Goal: Task Accomplishment & Management: Complete application form

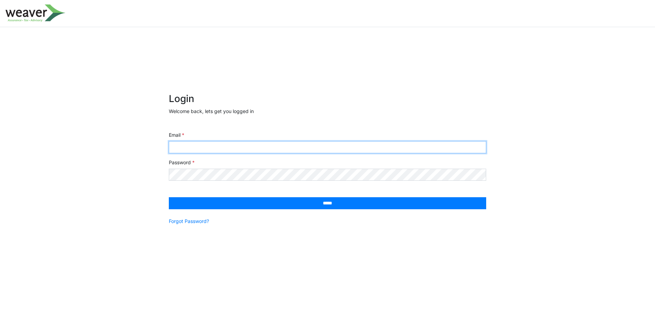
click at [237, 151] on input "Email" at bounding box center [327, 147] width 317 height 12
type input "**********"
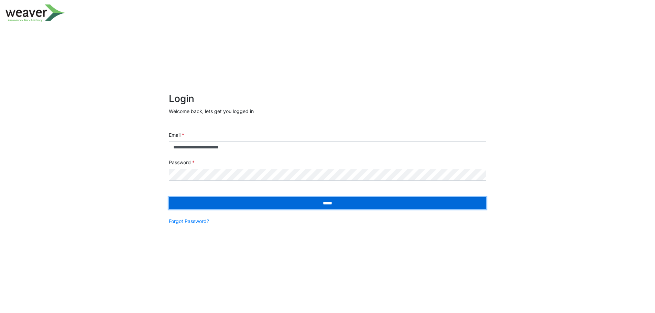
click at [269, 200] on input "*****" at bounding box center [327, 203] width 317 height 12
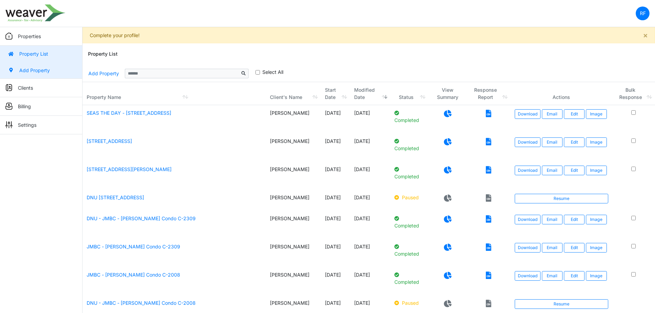
click at [28, 66] on link "Add Property" at bounding box center [41, 70] width 82 height 17
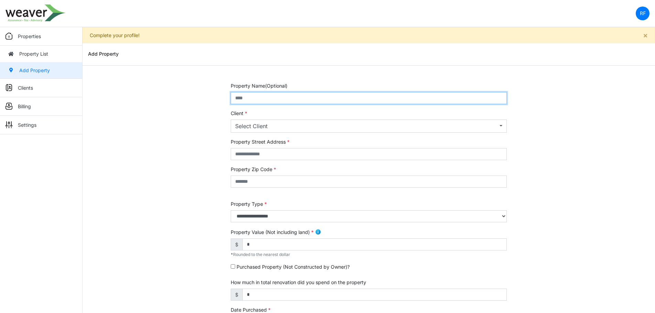
click at [284, 95] on input "text" at bounding box center [369, 98] width 276 height 12
type input "**********"
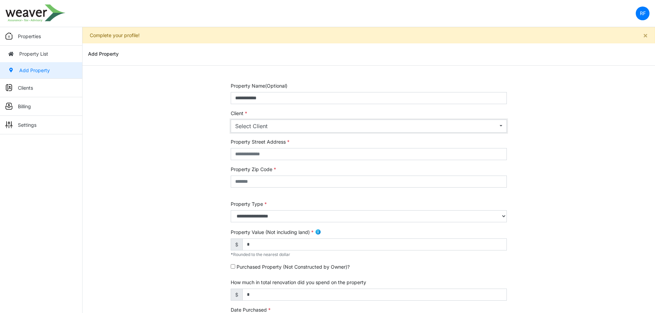
click at [307, 124] on div "Select Client" at bounding box center [366, 126] width 263 height 8
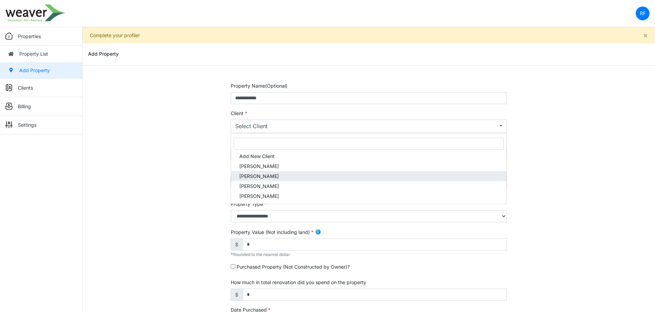
click at [304, 173] on link "Rafael Ferrales" at bounding box center [368, 176] width 275 height 10
select select "***"
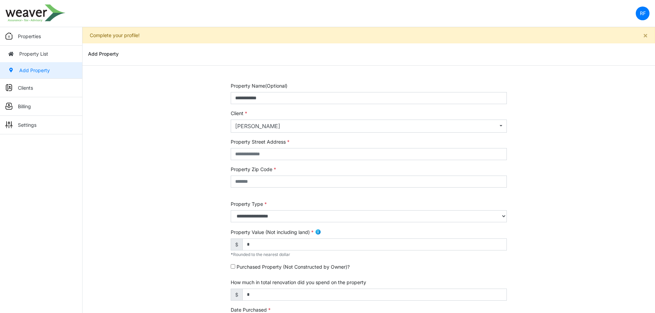
click at [583, 175] on div "**********" at bounding box center [369, 297] width 573 height 431
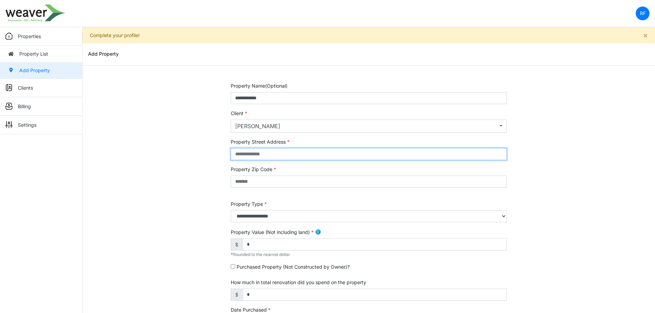
click at [307, 154] on input "text" at bounding box center [369, 154] width 276 height 12
click at [265, 148] on input "text" at bounding box center [369, 154] width 276 height 12
type input "**********"
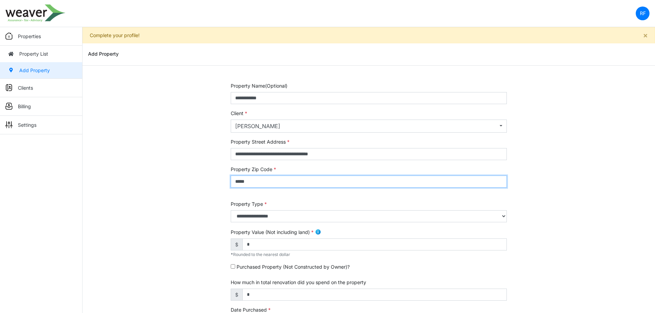
type input "*****"
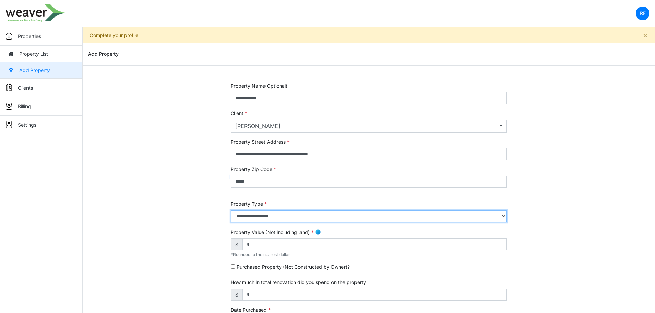
click at [341, 210] on select "**********" at bounding box center [369, 216] width 276 height 12
click at [231, 210] on select "**********" at bounding box center [369, 216] width 276 height 12
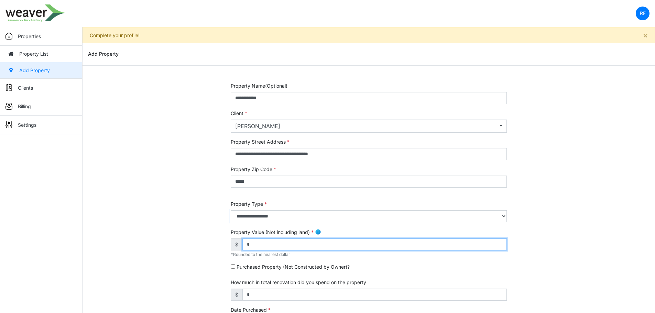
click at [301, 245] on input "*" at bounding box center [374, 245] width 264 height 12
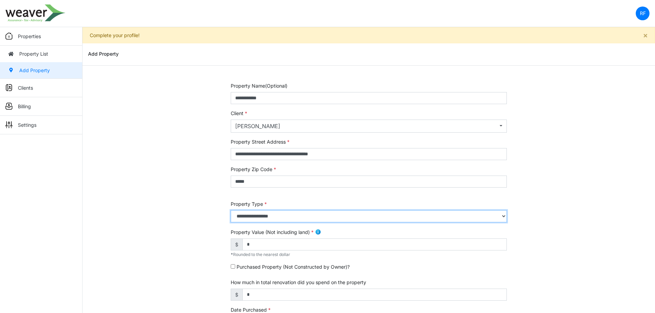
click at [290, 219] on select "**********" at bounding box center [369, 216] width 276 height 12
click at [231, 210] on select "**********" at bounding box center [369, 216] width 276 height 12
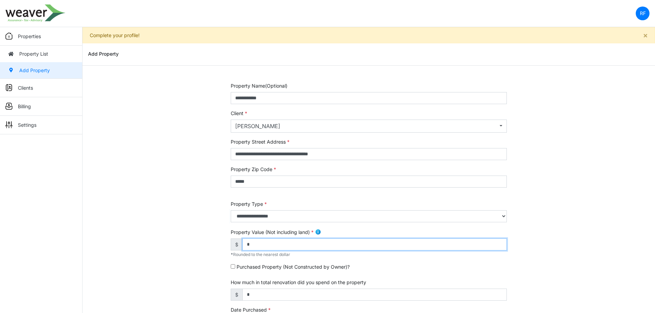
click at [301, 247] on input "*" at bounding box center [374, 245] width 264 height 12
click at [322, 225] on form "**********" at bounding box center [369, 293] width 276 height 423
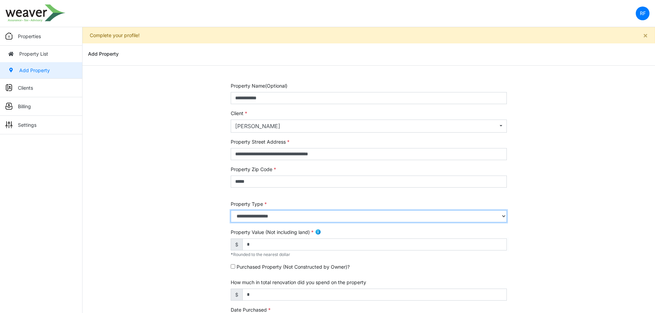
click at [327, 219] on select "**********" at bounding box center [369, 216] width 276 height 12
select select "*"
click at [231, 210] on select "**********" at bounding box center [369, 216] width 276 height 12
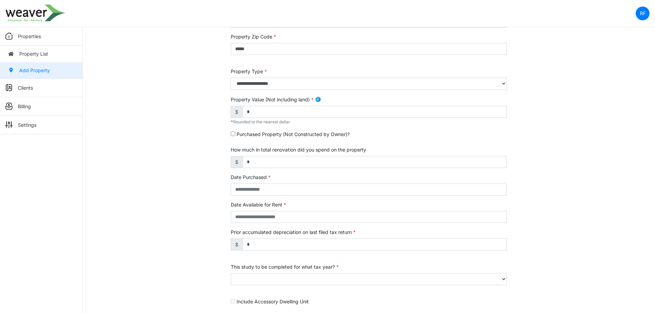
scroll to position [138, 0]
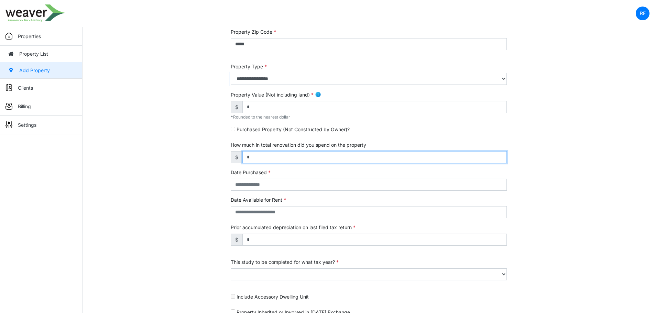
click at [256, 159] on input "*" at bounding box center [374, 157] width 264 height 12
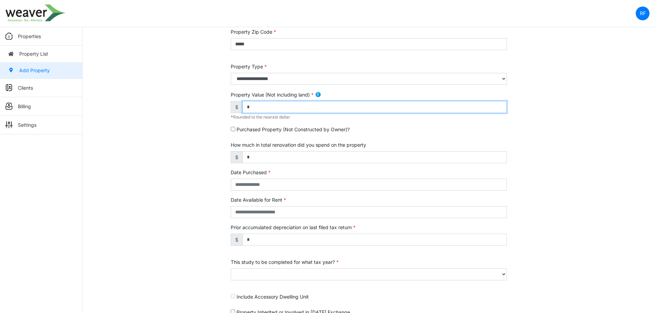
drag, startPoint x: 272, startPoint y: 109, endPoint x: 230, endPoint y: 111, distance: 42.0
click at [230, 111] on div "**********" at bounding box center [369, 160] width 286 height 431
type input "*********"
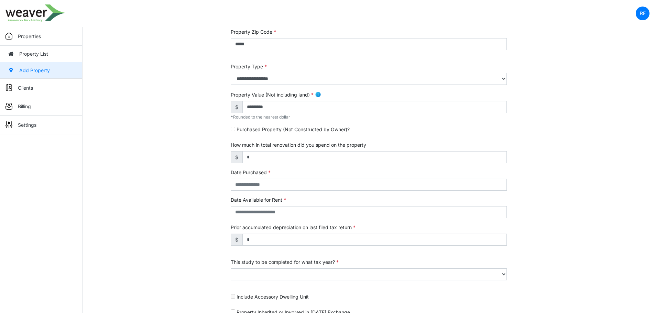
click at [320, 134] on div "Purchased Property (Not Constructed by Owner)?" at bounding box center [369, 131] width 276 height 10
click at [314, 155] on input "*" at bounding box center [374, 157] width 264 height 12
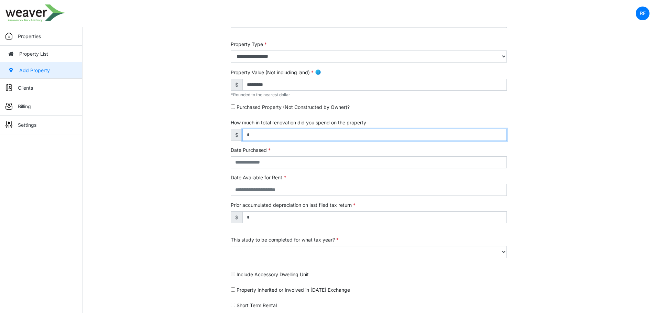
scroll to position [172, 0]
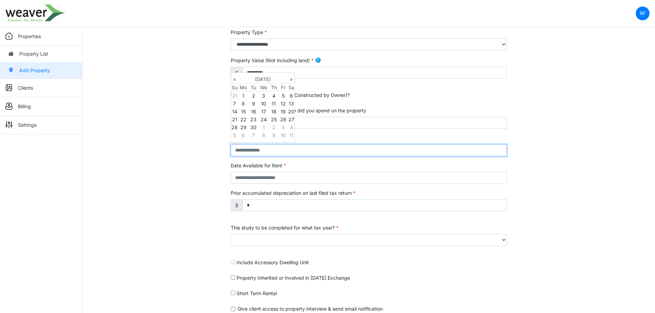
click at [272, 147] on input "text" at bounding box center [369, 150] width 276 height 12
type input "**********"
select select "****"
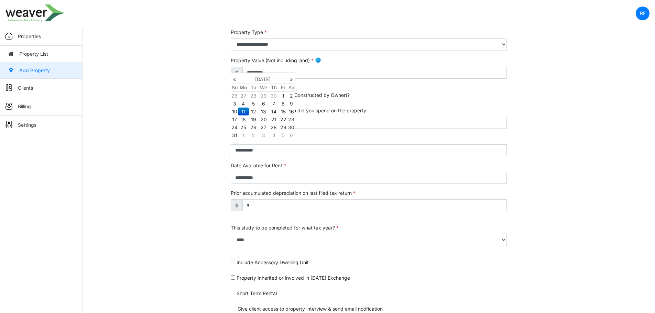
click at [242, 111] on td "11" at bounding box center [243, 112] width 11 height 8
type input "**********"
select select "****"
click at [294, 192] on label "Prior accumulated depreciation on last filed tax return" at bounding box center [293, 192] width 125 height 7
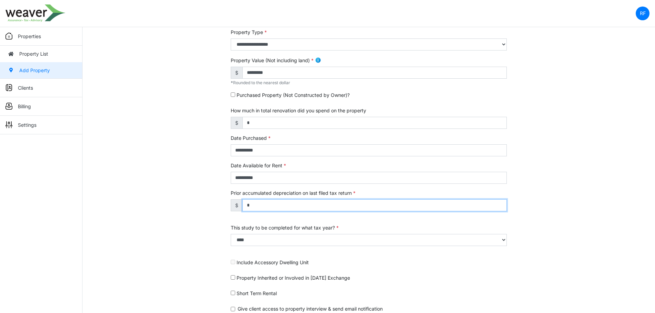
drag, startPoint x: 206, startPoint y: 211, endPoint x: 197, endPoint y: 209, distance: 9.1
click at [197, 209] on div "**********" at bounding box center [369, 125] width 573 height 431
click at [324, 207] on input "*" at bounding box center [374, 205] width 264 height 12
type input "*****"
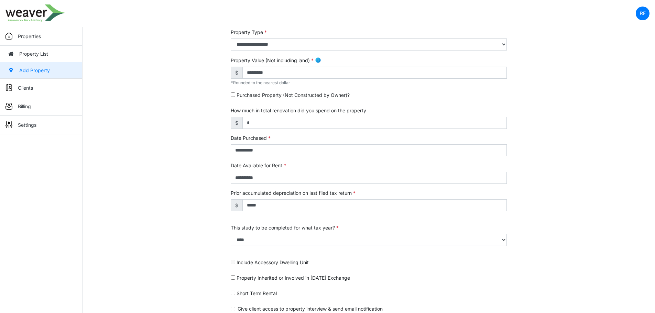
click at [317, 216] on div "Prior accumulated depreciation on last filed tax return $ *****" at bounding box center [369, 203] width 276 height 29
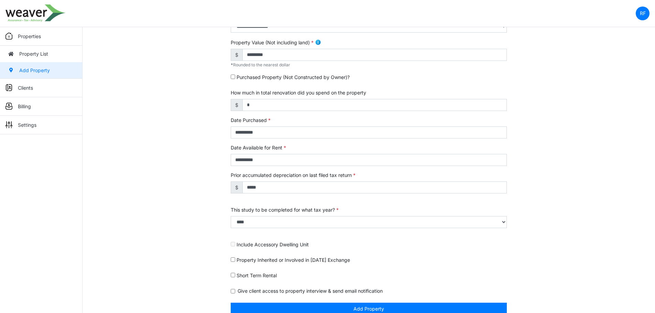
scroll to position [200, 0]
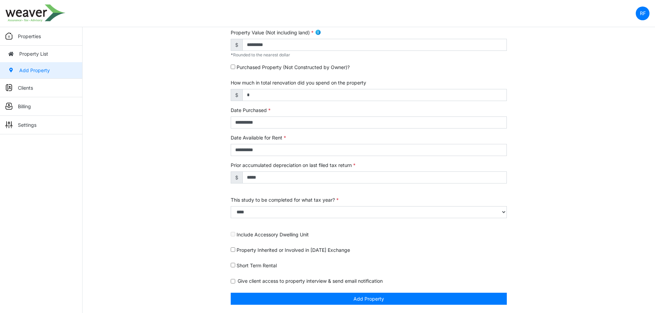
click at [245, 267] on label "Short Term Rental" at bounding box center [257, 265] width 40 height 7
click at [254, 250] on label "Property Inherited or Involved in 1031 Exchange" at bounding box center [293, 250] width 113 height 7
click at [315, 213] on select "**** **** **** **** **** **** **** **** **** **** **** **** **** **** **** ****…" at bounding box center [369, 212] width 276 height 12
select select "****"
click at [231, 213] on select "**** **** **** **** **** **** **** **** **** **** **** **** **** **** **** ****…" at bounding box center [369, 212] width 276 height 12
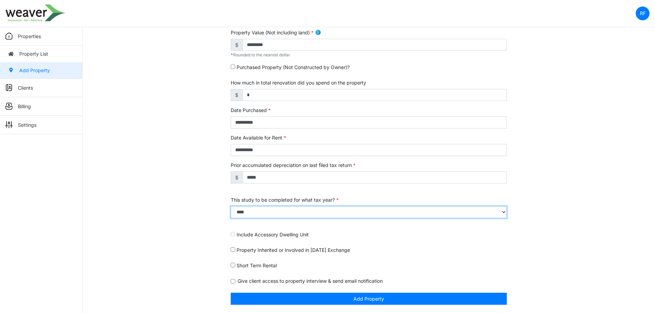
scroll to position [193, 0]
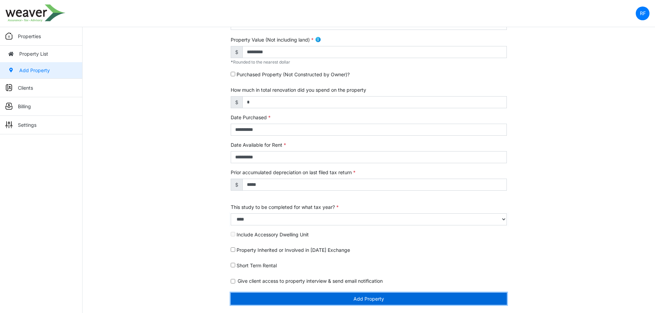
click at [365, 296] on button "Add Property" at bounding box center [369, 299] width 276 height 12
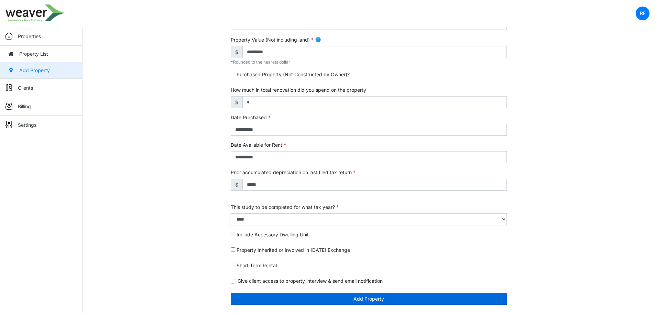
scroll to position [178, 0]
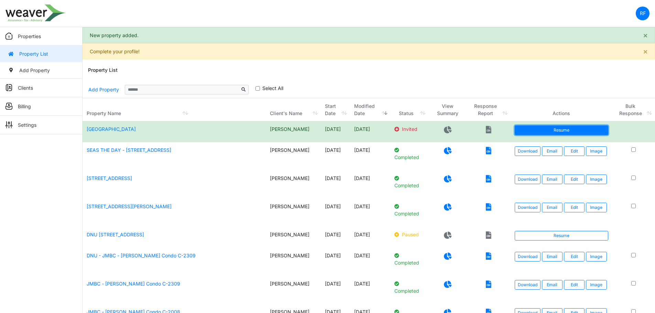
click at [544, 132] on link "Resume" at bounding box center [562, 131] width 94 height 10
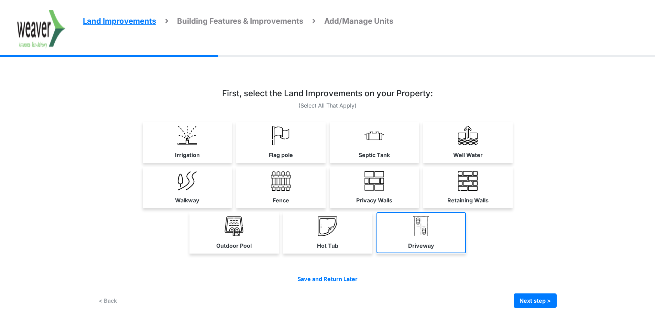
click at [456, 227] on link "Driveway" at bounding box center [421, 233] width 89 height 41
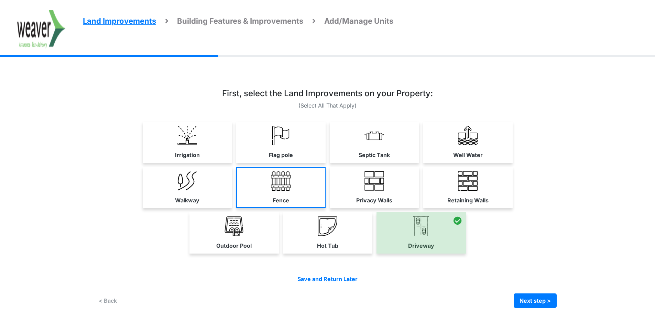
click at [307, 185] on link "Fence" at bounding box center [280, 187] width 89 height 41
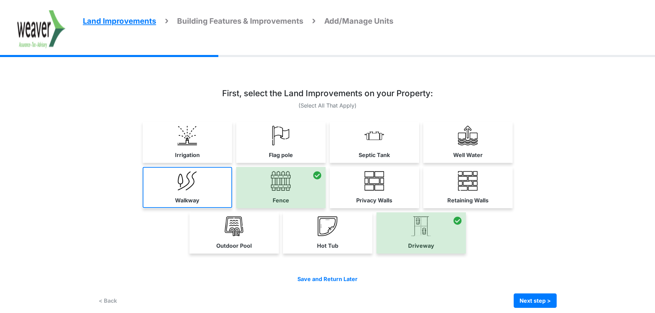
click at [205, 198] on link "Walkway" at bounding box center [187, 187] width 89 height 41
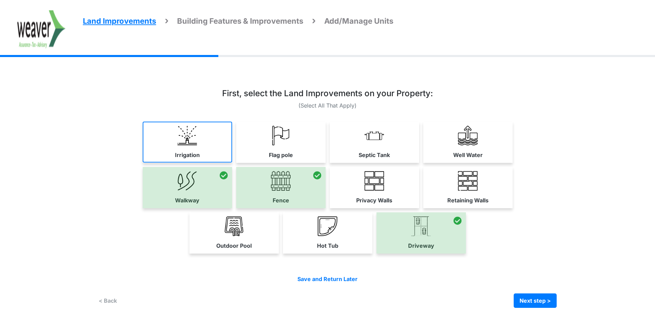
click at [220, 153] on link "Irrigation" at bounding box center [187, 142] width 89 height 41
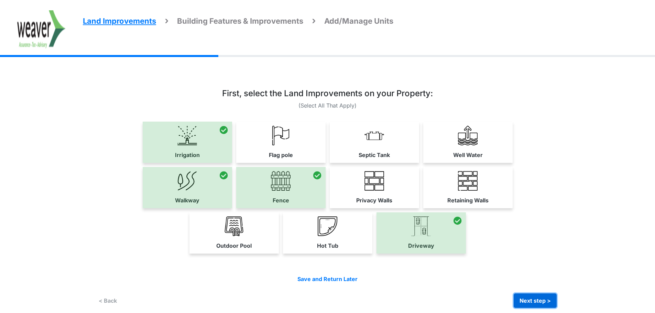
click at [535, 298] on button "Next step >" at bounding box center [535, 301] width 43 height 14
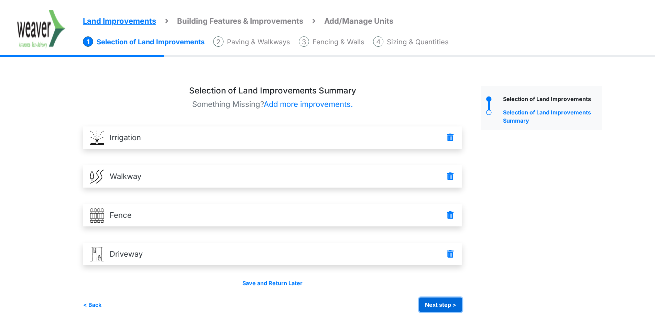
click at [447, 305] on button "Next step >" at bounding box center [440, 305] width 43 height 14
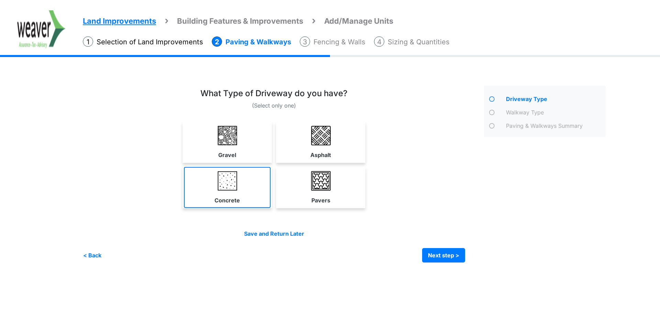
click at [235, 193] on link "Concrete" at bounding box center [227, 187] width 87 height 41
select select "*"
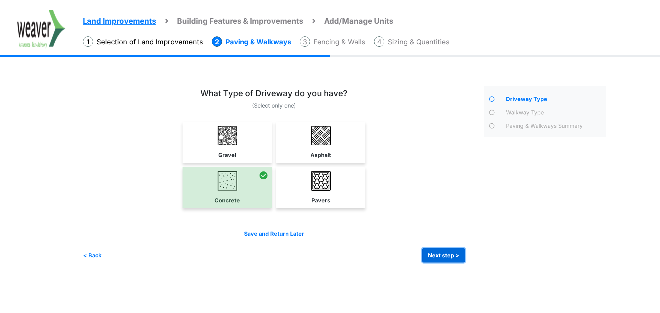
click at [442, 255] on button "Next step >" at bounding box center [443, 255] width 43 height 14
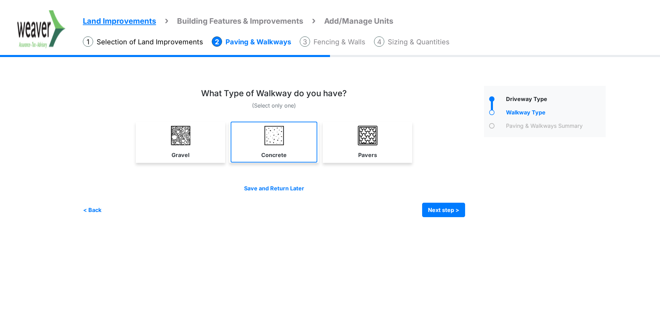
click at [252, 141] on link "Concrete" at bounding box center [274, 142] width 87 height 41
select select "*"
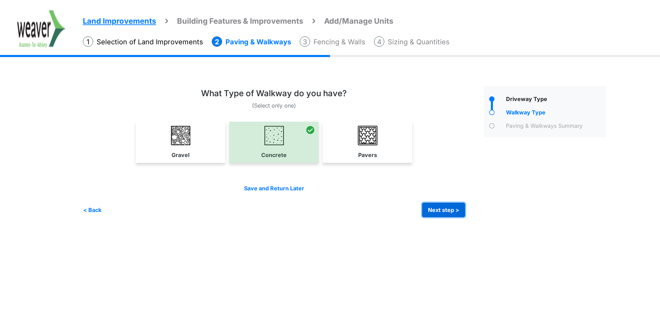
click at [430, 204] on button "Next step >" at bounding box center [443, 210] width 43 height 14
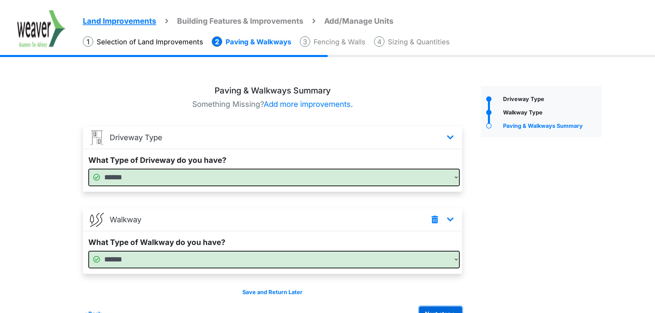
click at [436, 309] on button "Next step >" at bounding box center [440, 314] width 43 height 14
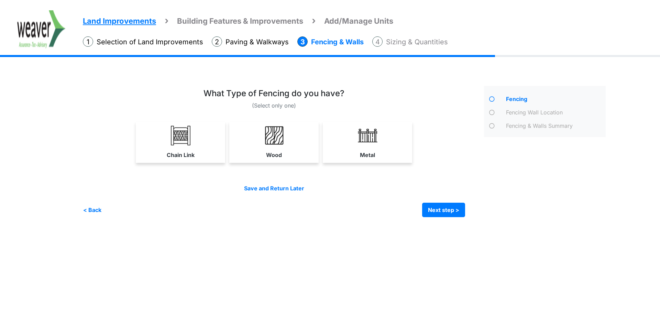
click at [287, 154] on link "Wood" at bounding box center [274, 142] width 87 height 41
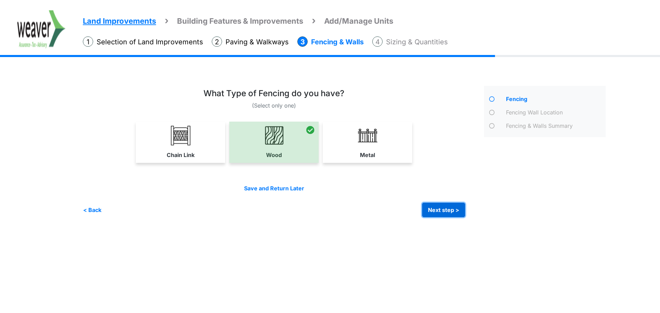
click at [454, 210] on button "Next step >" at bounding box center [443, 210] width 43 height 14
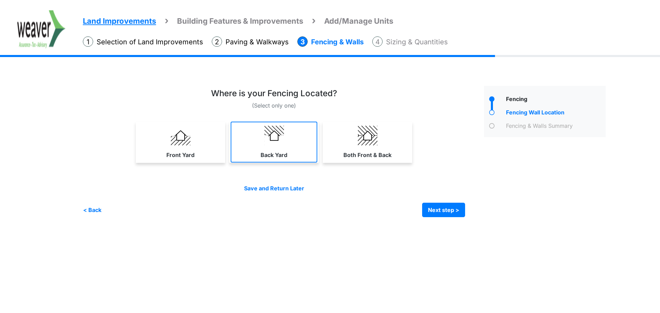
click at [291, 156] on link "Back Yard" at bounding box center [274, 142] width 87 height 41
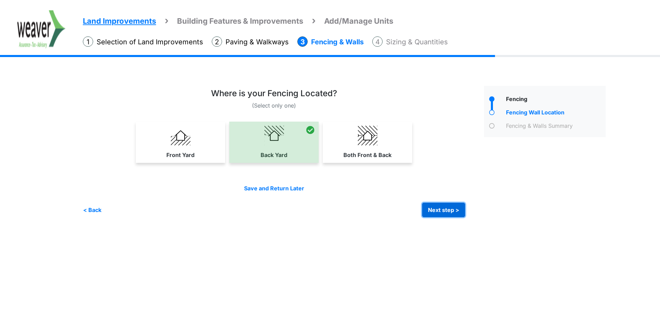
click at [445, 210] on button "Next step >" at bounding box center [443, 210] width 43 height 14
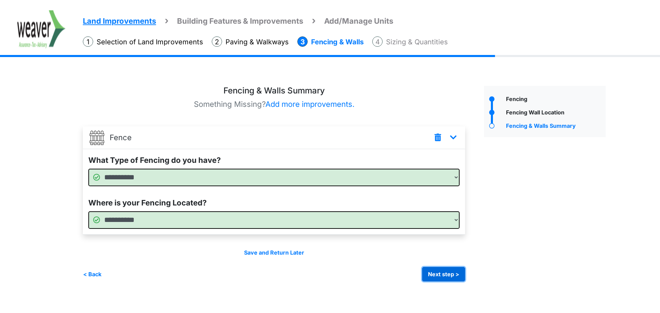
click at [461, 278] on button "Next step >" at bounding box center [443, 274] width 43 height 14
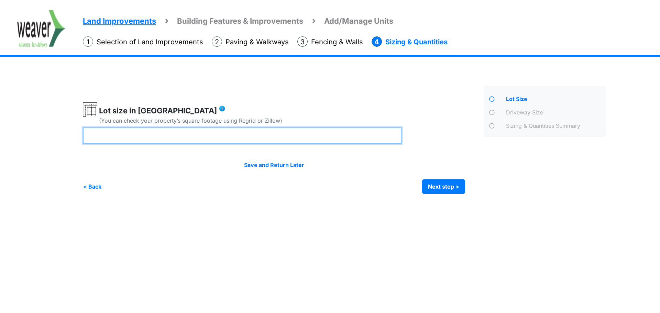
click at [261, 137] on input "number" at bounding box center [242, 136] width 319 height 16
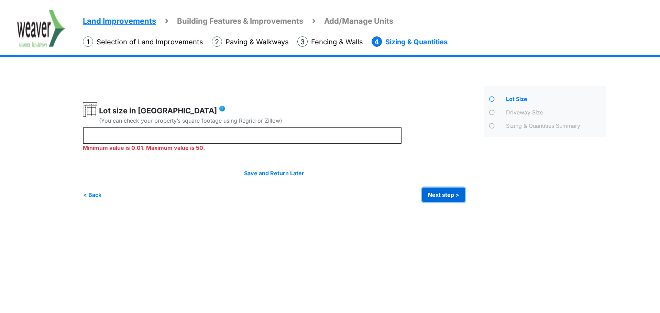
click at [440, 188] on button "Next step >" at bounding box center [443, 195] width 43 height 14
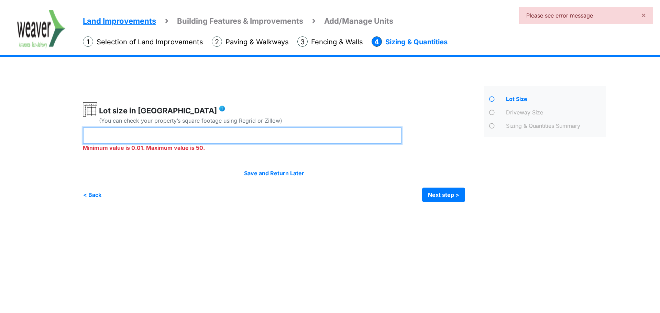
click at [295, 136] on input "*" at bounding box center [242, 136] width 319 height 16
type input "****"
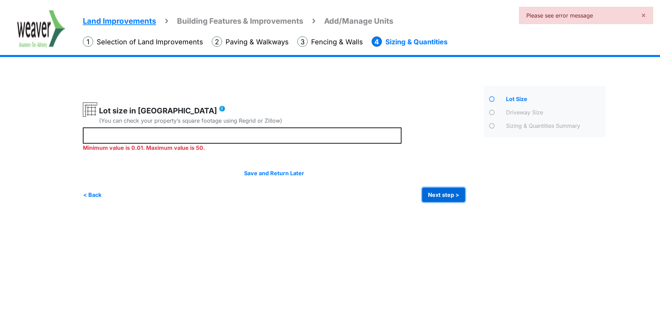
click at [447, 199] on div "Irrigation Flag pole" at bounding box center [347, 142] width 528 height 140
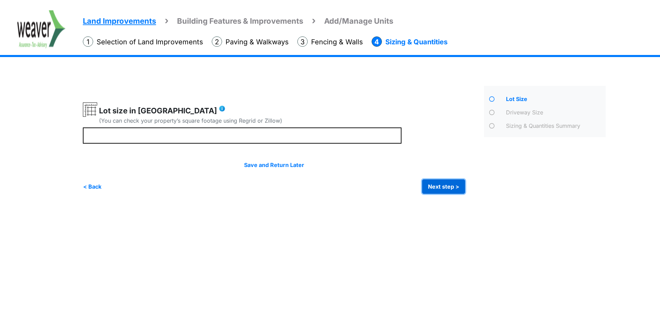
click at [446, 190] on button "Next step >" at bounding box center [443, 187] width 43 height 14
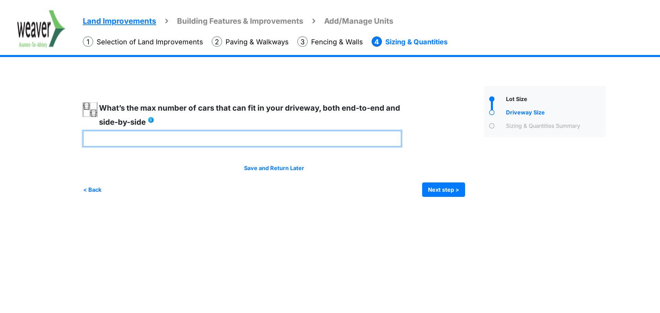
click at [317, 144] on input "number" at bounding box center [242, 139] width 319 height 16
type input "*"
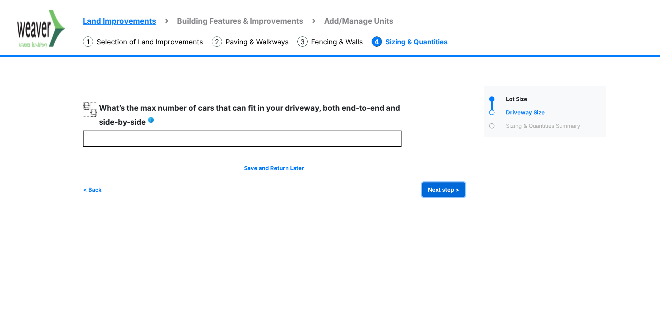
type input "*"
click at [459, 192] on button "Next step >" at bounding box center [443, 190] width 43 height 14
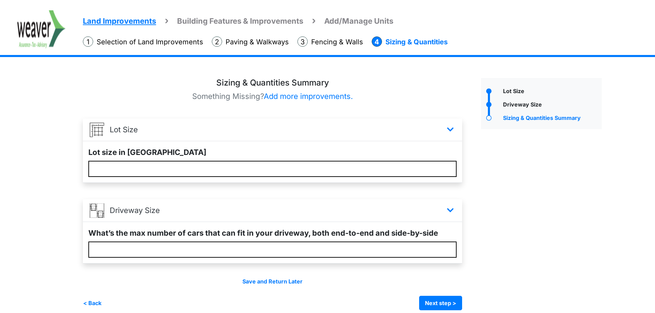
scroll to position [15, 0]
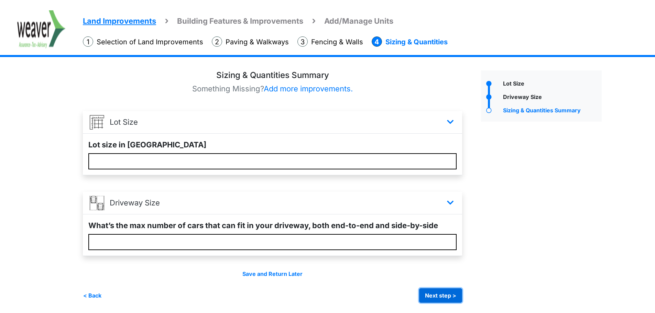
click at [445, 295] on button "Next step >" at bounding box center [440, 296] width 43 height 14
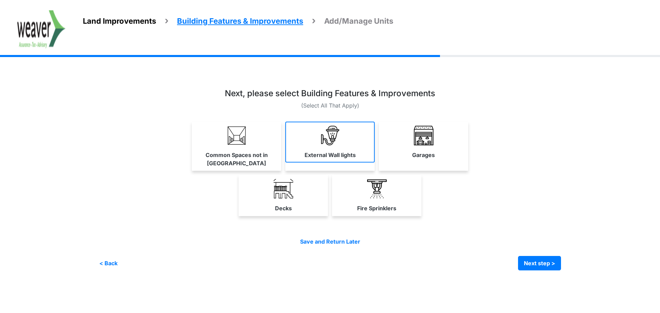
click at [346, 152] on label "External Wall lights" at bounding box center [330, 155] width 51 height 8
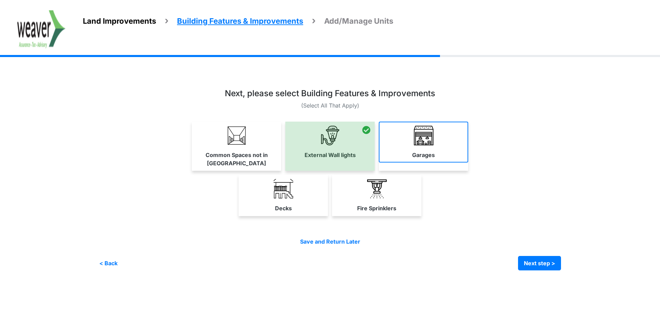
click at [416, 139] on img at bounding box center [424, 136] width 20 height 20
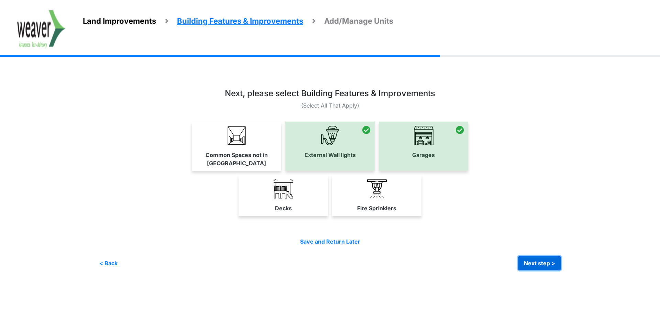
click at [554, 256] on button "Next step >" at bounding box center [539, 263] width 43 height 14
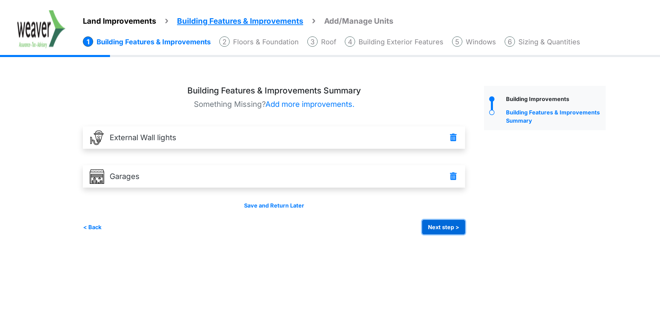
click at [447, 228] on button "Next step >" at bounding box center [443, 227] width 43 height 14
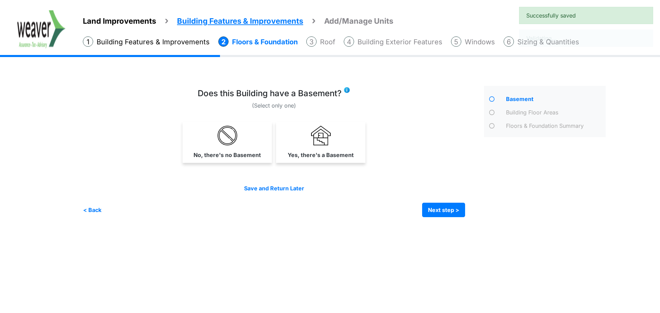
drag, startPoint x: 257, startPoint y: 147, endPoint x: 267, endPoint y: 150, distance: 10.4
click at [263, 149] on link "No, there's no Basement" at bounding box center [227, 142] width 87 height 41
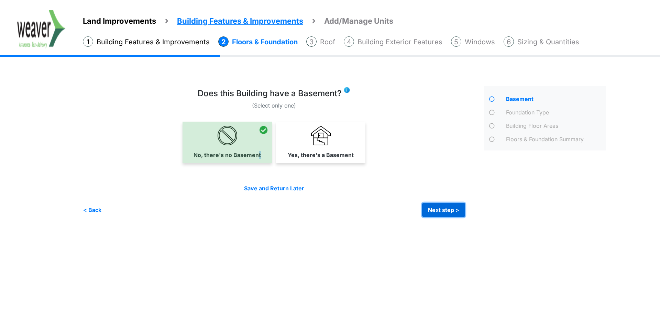
click at [452, 207] on button "Next step >" at bounding box center [443, 210] width 43 height 14
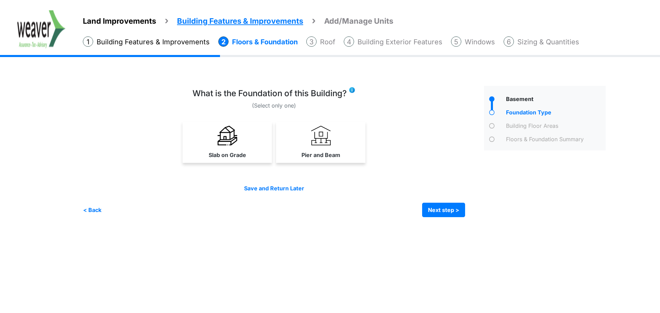
drag, startPoint x: 267, startPoint y: 151, endPoint x: 347, endPoint y: 174, distance: 83.5
click at [267, 151] on link "Slab on Grade" at bounding box center [227, 142] width 87 height 41
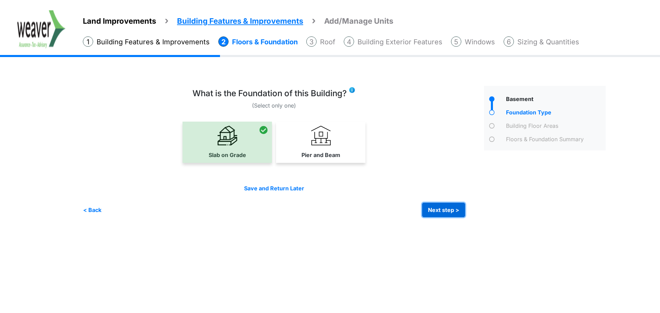
click at [444, 212] on button "Next step >" at bounding box center [443, 210] width 43 height 14
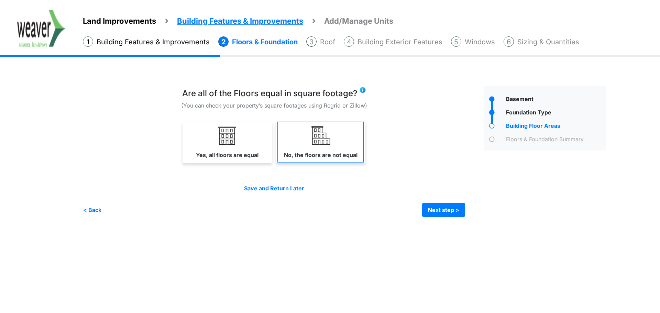
drag, startPoint x: 259, startPoint y: 154, endPoint x: 331, endPoint y: 158, distance: 73.0
click at [259, 154] on link "Yes, all floors are equal" at bounding box center [227, 142] width 87 height 41
select select "*"
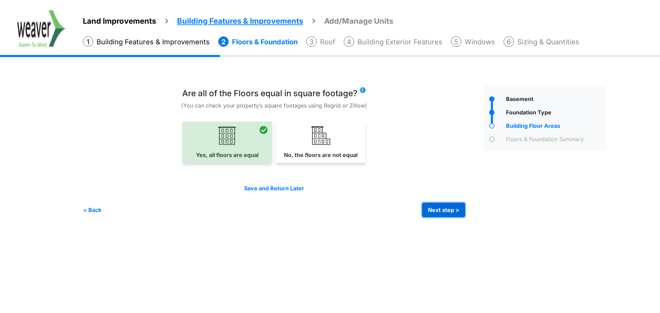
click at [430, 207] on button "Next step >" at bounding box center [443, 210] width 43 height 14
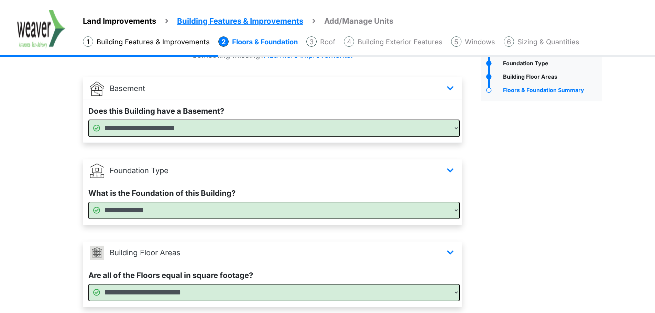
scroll to position [100, 0]
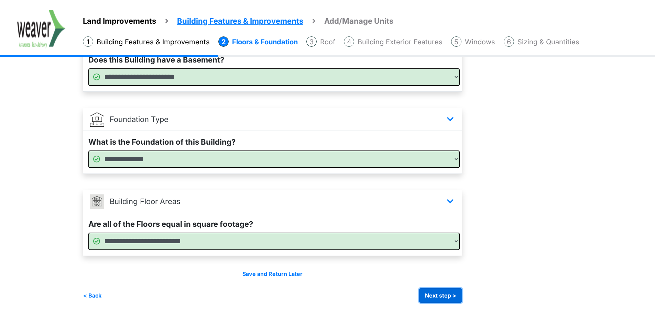
click at [460, 299] on button "Next step >" at bounding box center [440, 296] width 43 height 14
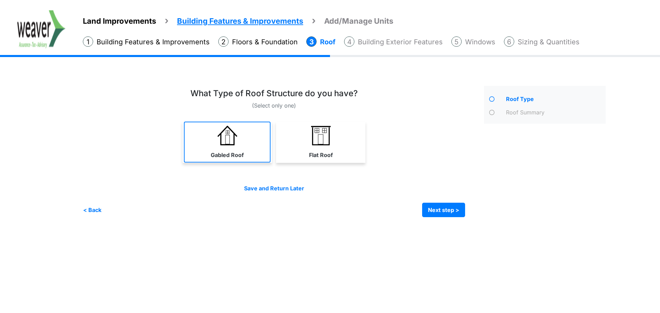
click at [249, 147] on link "Gabled Roof" at bounding box center [227, 142] width 87 height 41
select select "*"
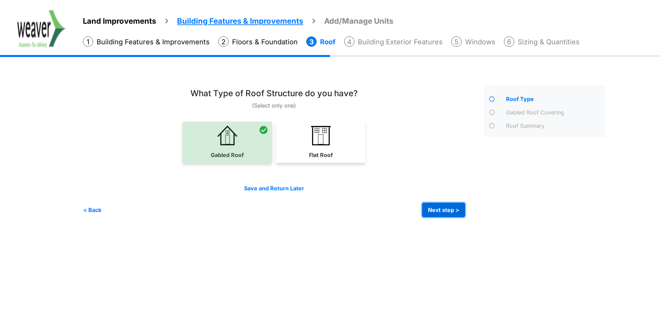
click at [431, 205] on button "Next step >" at bounding box center [443, 210] width 43 height 14
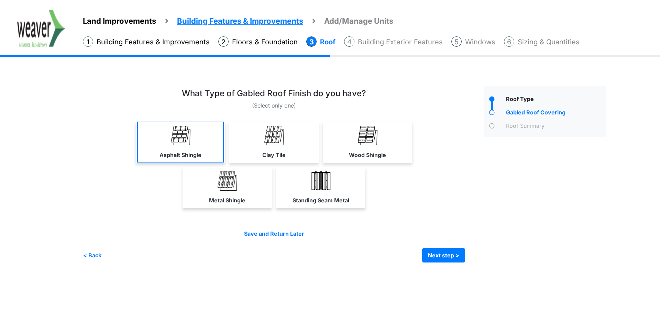
click at [209, 162] on div "Asphalt Shingle" at bounding box center [180, 142] width 89 height 41
select select "*"
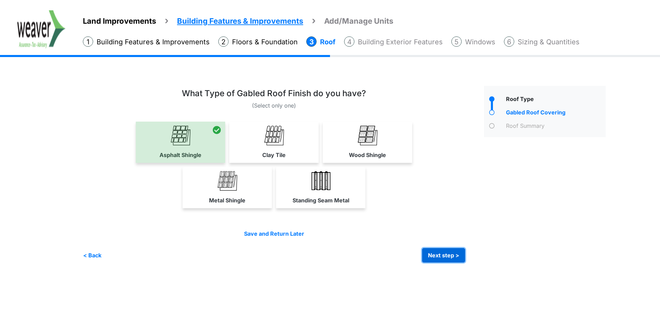
click at [455, 262] on button "Next step >" at bounding box center [443, 255] width 43 height 14
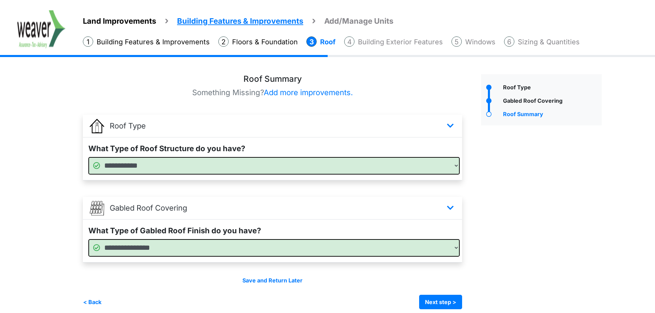
scroll to position [18, 0]
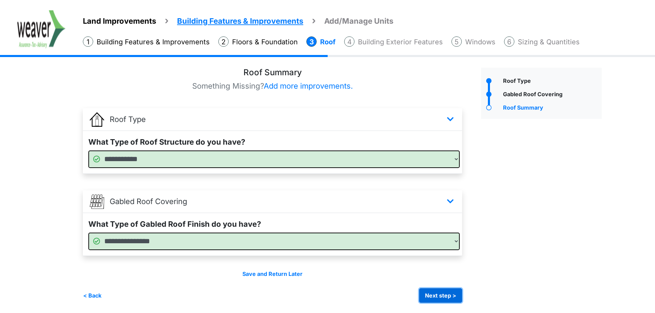
click at [444, 296] on button "Next step >" at bounding box center [440, 296] width 43 height 14
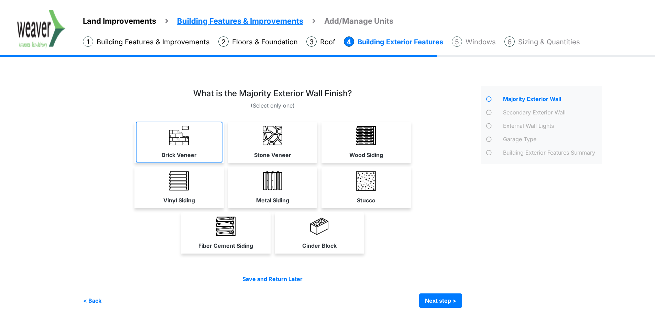
click at [176, 149] on link "Brick Veneer" at bounding box center [179, 142] width 87 height 41
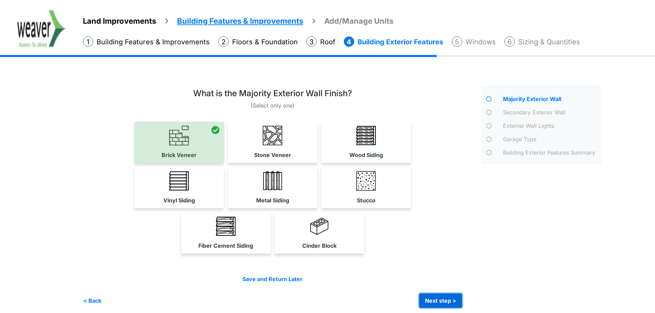
click at [446, 304] on button "Next step >" at bounding box center [440, 301] width 43 height 14
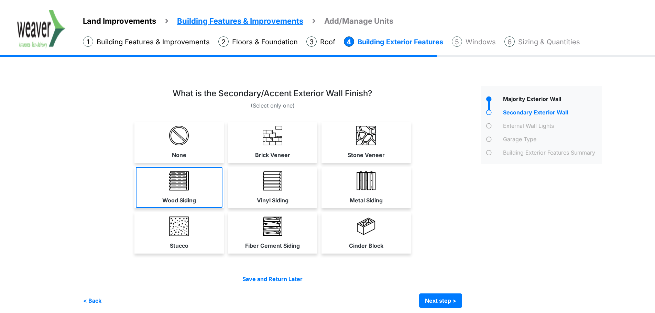
click at [211, 196] on link "Wood Siding" at bounding box center [179, 187] width 87 height 41
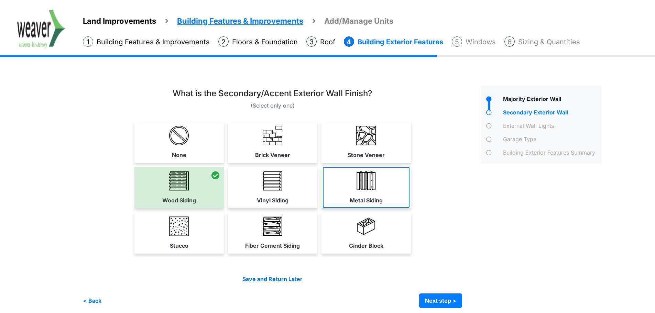
click at [374, 184] on img at bounding box center [366, 181] width 20 height 20
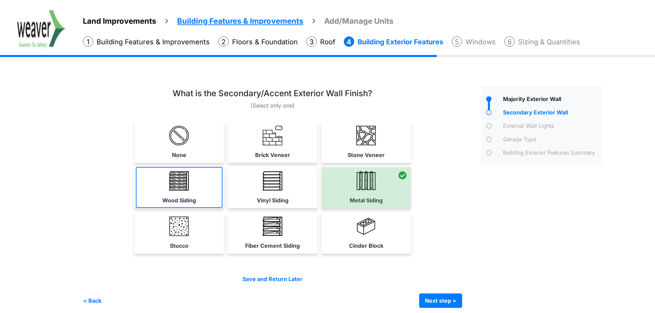
click at [213, 192] on link "Wood Siding" at bounding box center [179, 187] width 87 height 41
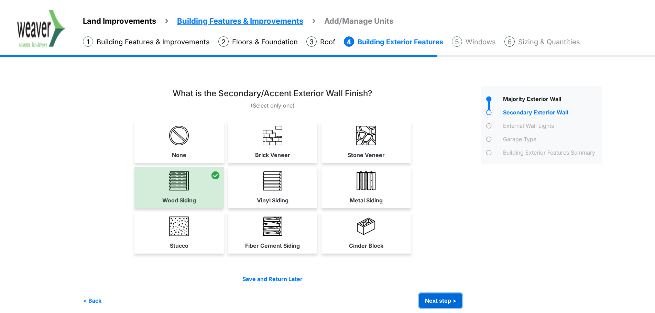
click at [445, 301] on button "Next step >" at bounding box center [440, 301] width 43 height 14
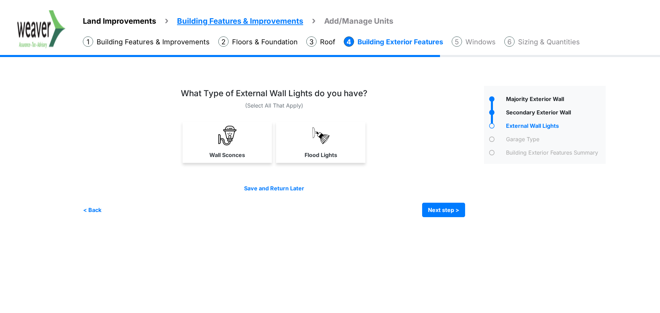
drag, startPoint x: 319, startPoint y: 145, endPoint x: 367, endPoint y: 164, distance: 50.8
click at [320, 145] on link "Flood Lights" at bounding box center [320, 142] width 89 height 41
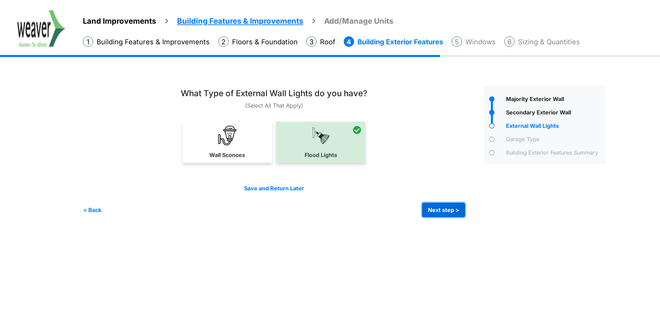
click at [441, 212] on button "Next step >" at bounding box center [443, 210] width 43 height 14
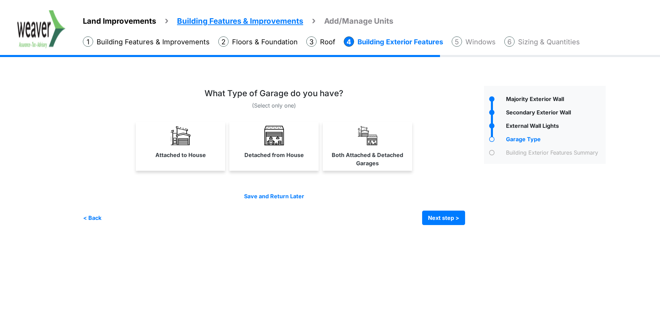
drag, startPoint x: 214, startPoint y: 166, endPoint x: 346, endPoint y: 206, distance: 138.1
click at [215, 167] on div "Attached to House" at bounding box center [180, 146] width 89 height 49
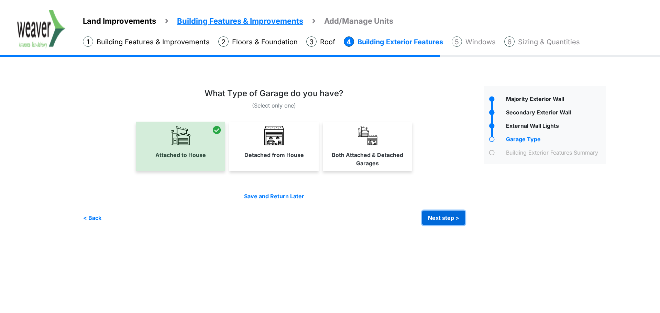
click at [450, 214] on button "Next step >" at bounding box center [443, 218] width 43 height 14
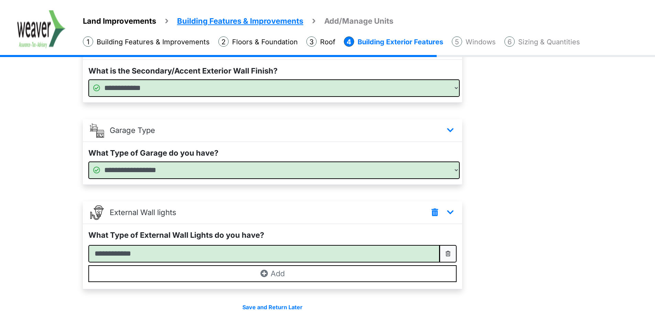
scroll to position [205, 0]
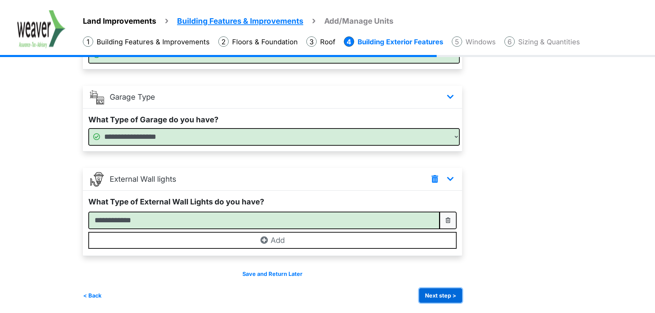
click at [434, 293] on button "Next step >" at bounding box center [440, 296] width 43 height 14
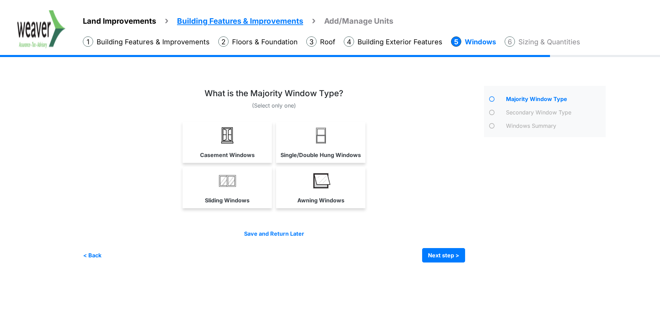
click at [301, 144] on link "Single/Double Hung Windows" at bounding box center [321, 142] width 87 height 41
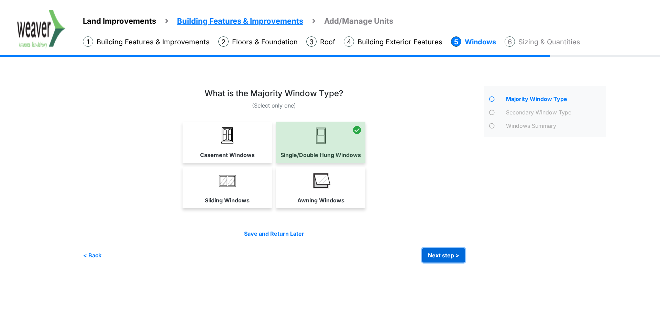
click at [438, 255] on button "Next step >" at bounding box center [443, 255] width 43 height 14
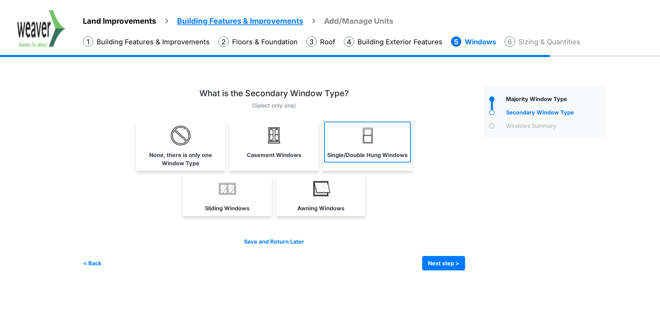
click at [357, 140] on link "Single/Double Hung Windows" at bounding box center [367, 142] width 87 height 41
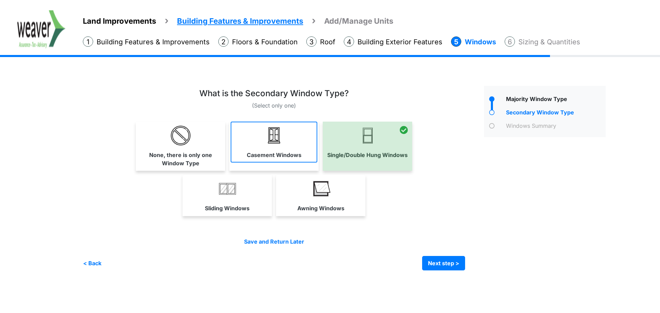
click at [299, 158] on label "Casement Windows" at bounding box center [274, 155] width 55 height 8
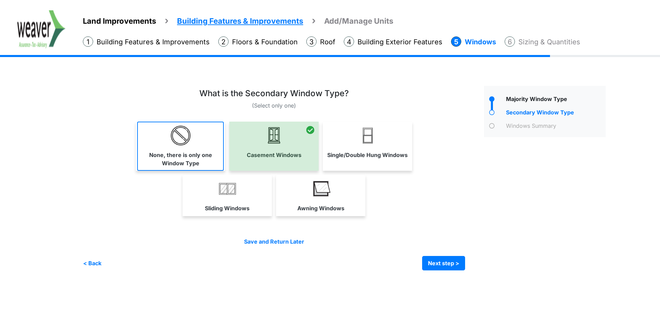
click at [183, 138] on img at bounding box center [181, 136] width 20 height 20
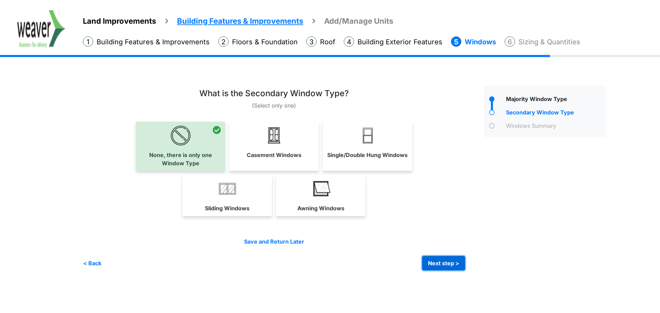
click at [452, 262] on button "Next step >" at bounding box center [443, 263] width 43 height 14
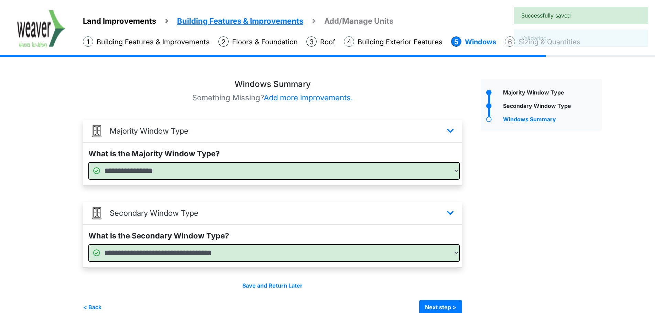
scroll to position [18, 0]
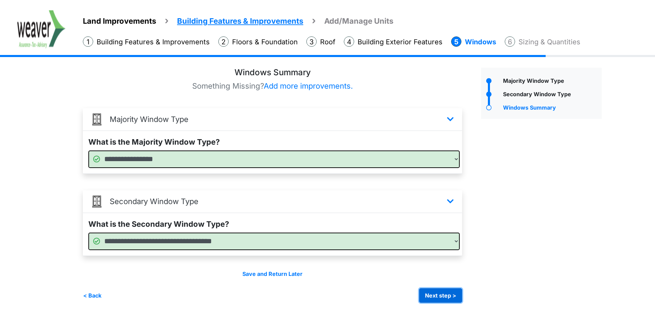
click at [455, 298] on button "Next step >" at bounding box center [440, 296] width 43 height 14
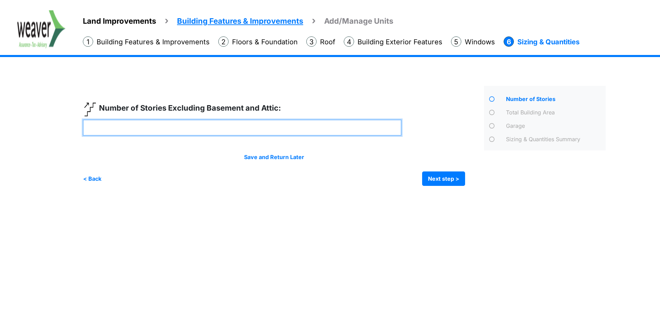
click at [299, 133] on input "number" at bounding box center [242, 128] width 319 height 16
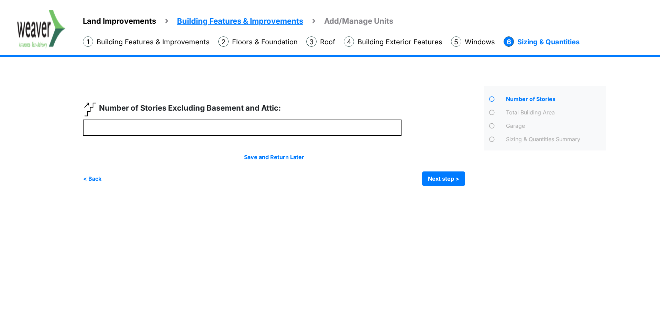
click at [187, 43] on li "Building Features & Improvements" at bounding box center [146, 41] width 127 height 11
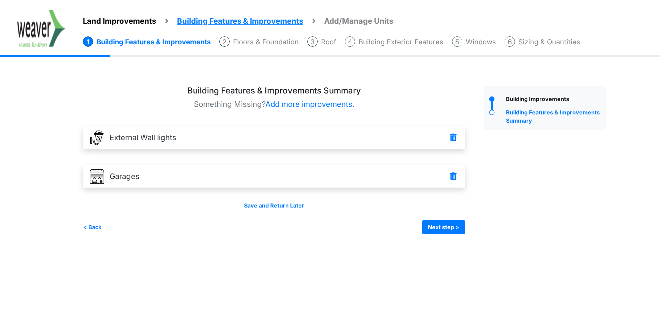
click at [132, 23] on span "Land Improvements" at bounding box center [119, 21] width 73 height 9
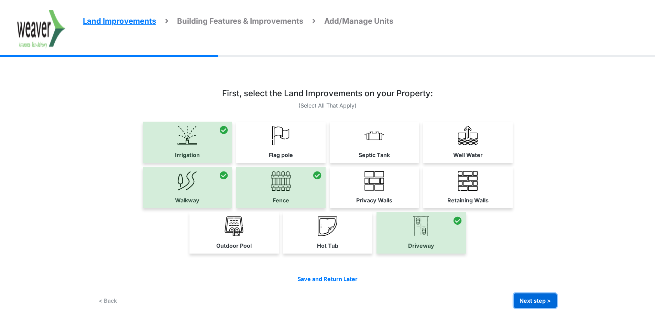
click at [538, 302] on button "Next step >" at bounding box center [535, 301] width 43 height 14
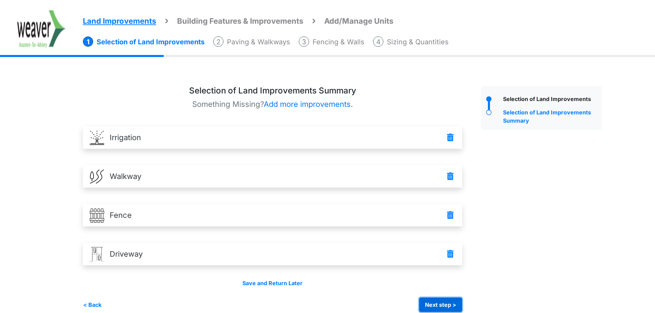
click at [447, 305] on button "Next step >" at bounding box center [440, 305] width 43 height 14
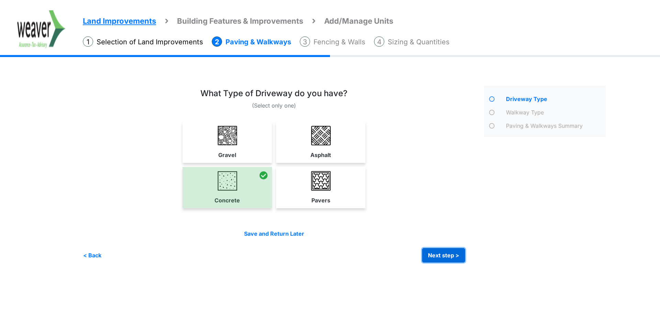
click at [447, 249] on button "Next step >" at bounding box center [443, 255] width 43 height 14
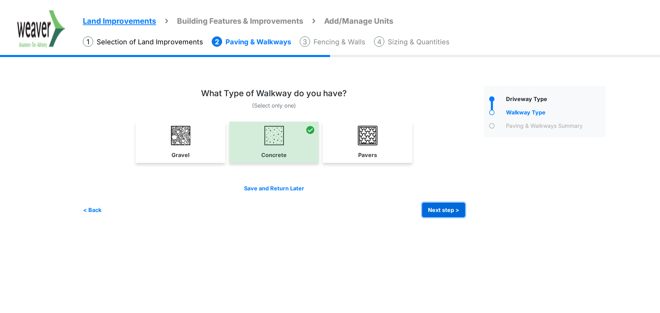
click at [456, 211] on button "Next step >" at bounding box center [443, 210] width 43 height 14
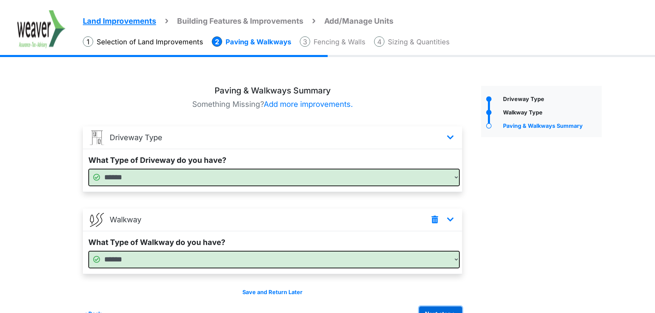
click at [456, 309] on button "Next step >" at bounding box center [440, 314] width 43 height 14
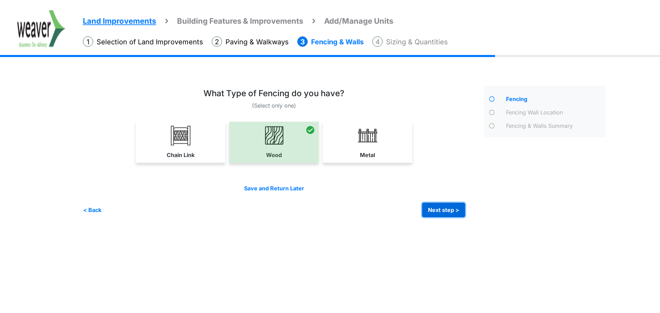
click at [443, 209] on button "Next step >" at bounding box center [443, 210] width 43 height 14
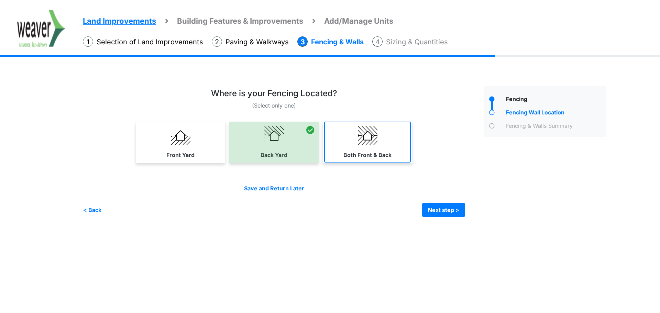
click at [370, 152] on label "Both Front & Back" at bounding box center [368, 155] width 48 height 8
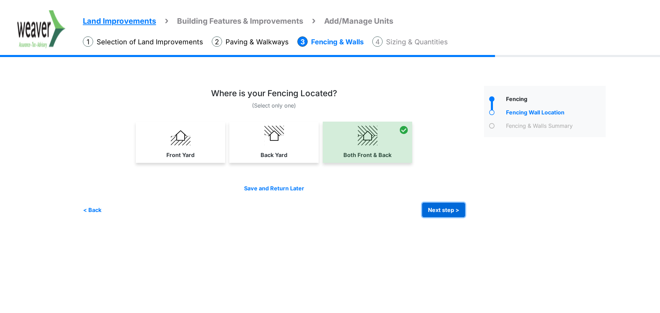
click at [446, 211] on button "Next step >" at bounding box center [443, 210] width 43 height 14
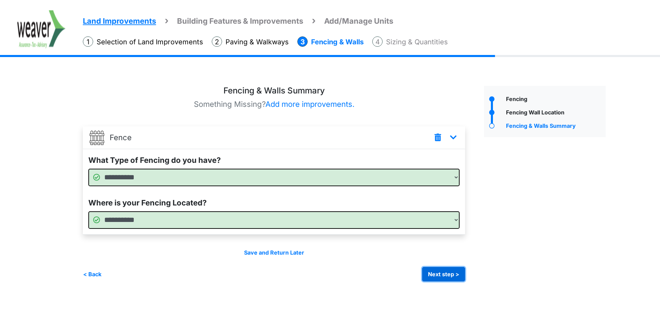
click at [450, 269] on button "Next step >" at bounding box center [443, 274] width 43 height 14
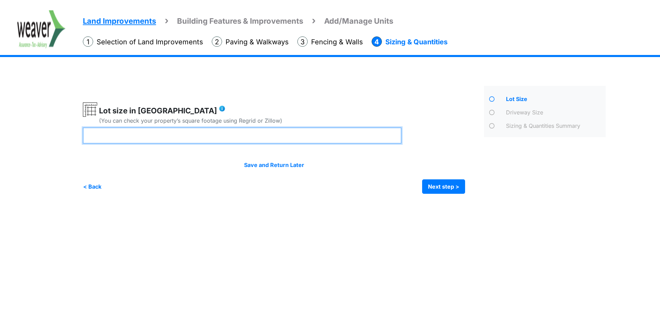
drag, startPoint x: 172, startPoint y: 138, endPoint x: 87, endPoint y: 138, distance: 84.2
click at [87, 138] on input "****" at bounding box center [242, 136] width 319 height 16
click at [243, 131] on input "****" at bounding box center [242, 136] width 319 height 16
type input "****"
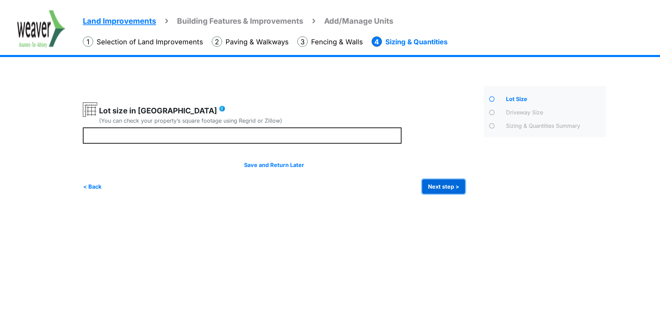
click at [449, 189] on button "Next step >" at bounding box center [443, 187] width 43 height 14
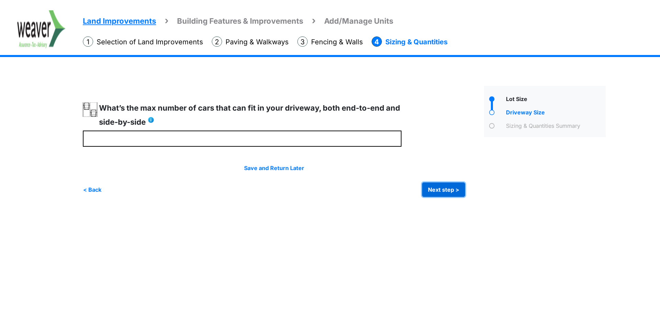
click at [447, 187] on button "Next step >" at bounding box center [443, 190] width 43 height 14
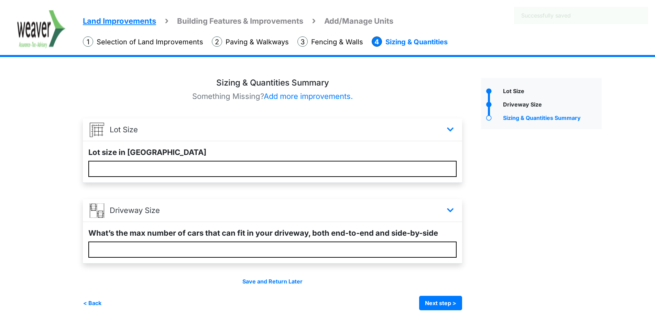
scroll to position [15, 0]
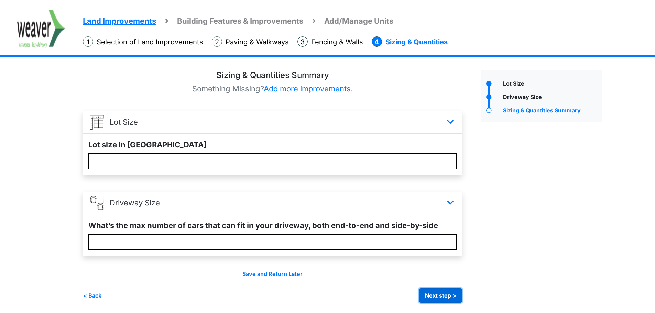
drag, startPoint x: 452, startPoint y: 297, endPoint x: 477, endPoint y: 288, distance: 26.6
click at [452, 298] on button "Next step >" at bounding box center [440, 296] width 43 height 14
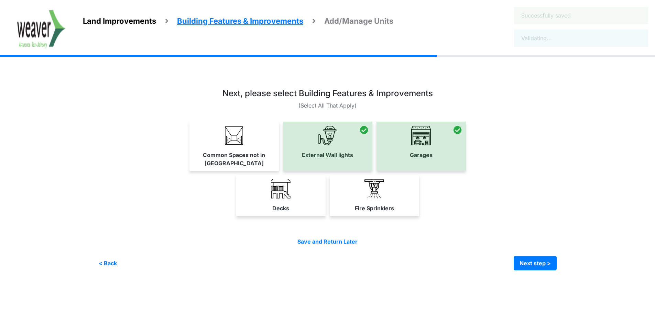
scroll to position [0, 0]
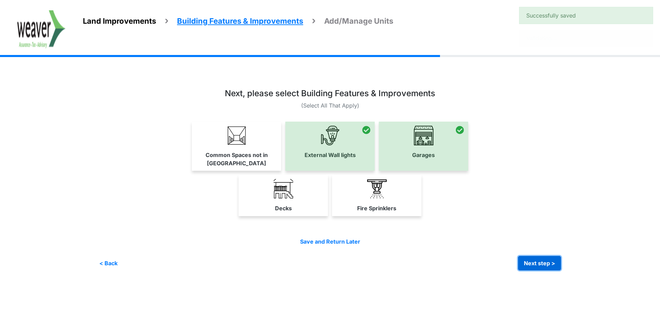
click at [550, 256] on button "Next step >" at bounding box center [539, 263] width 43 height 14
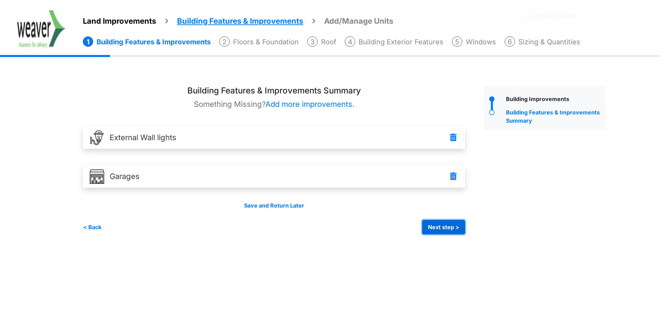
click at [450, 230] on button "Next step >" at bounding box center [443, 227] width 43 height 14
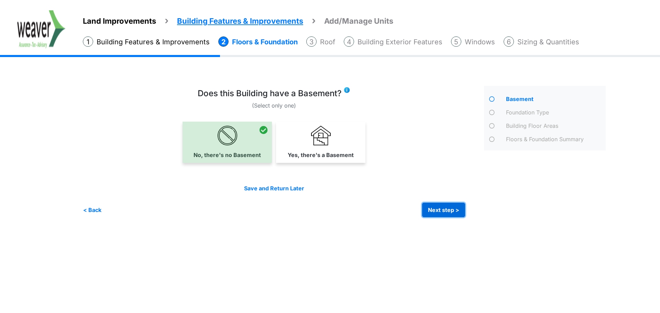
click at [449, 217] on button "Next step >" at bounding box center [443, 210] width 43 height 14
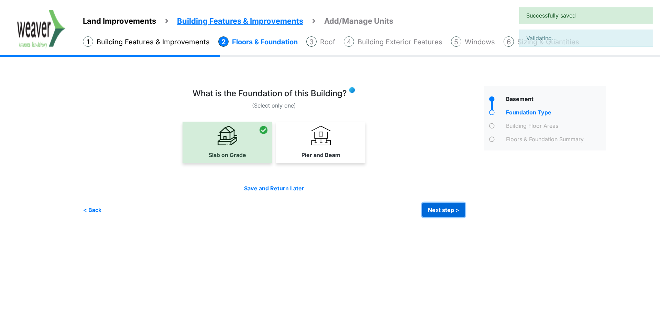
click at [449, 214] on button "Next step >" at bounding box center [443, 210] width 43 height 14
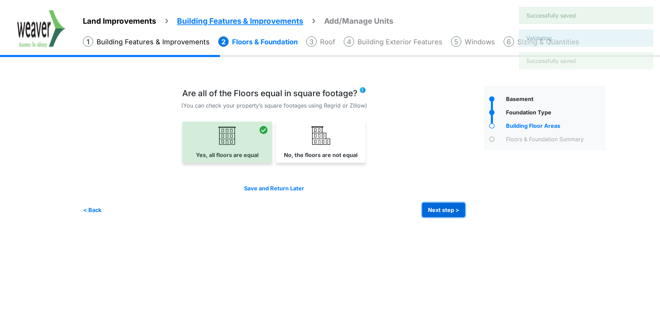
click at [449, 214] on button "Next step >" at bounding box center [443, 210] width 43 height 14
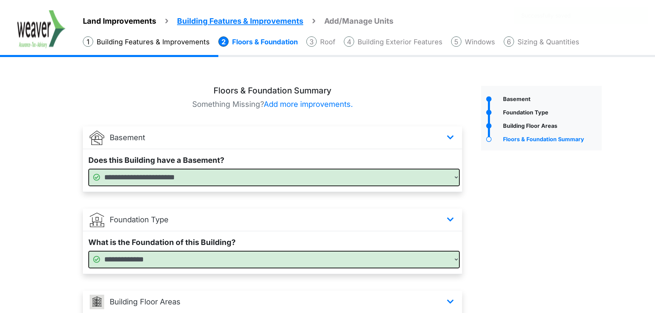
scroll to position [100, 0]
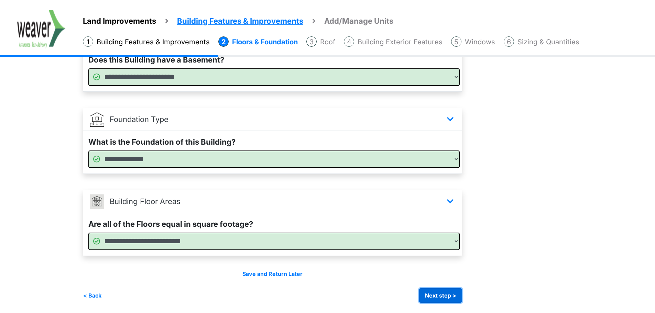
click at [462, 293] on button "Next step >" at bounding box center [440, 296] width 43 height 14
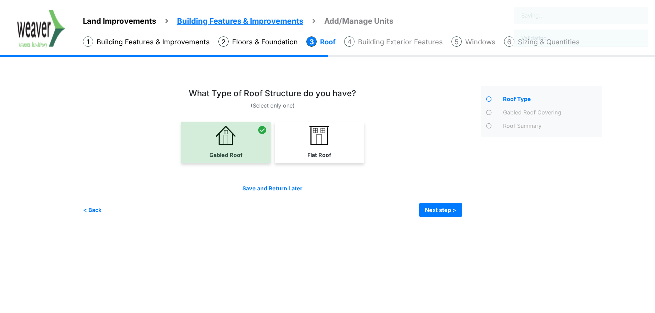
scroll to position [0, 0]
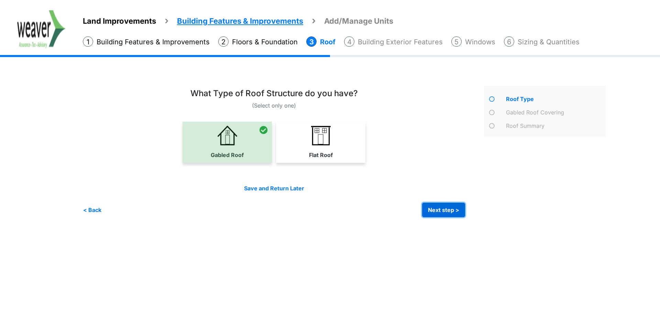
click at [446, 206] on button "Next step >" at bounding box center [443, 210] width 43 height 14
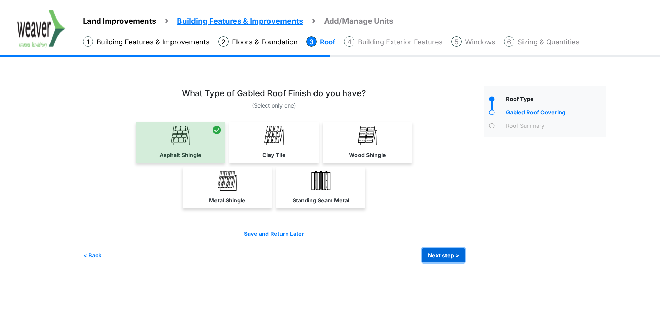
click at [453, 251] on button "Next step >" at bounding box center [443, 255] width 43 height 14
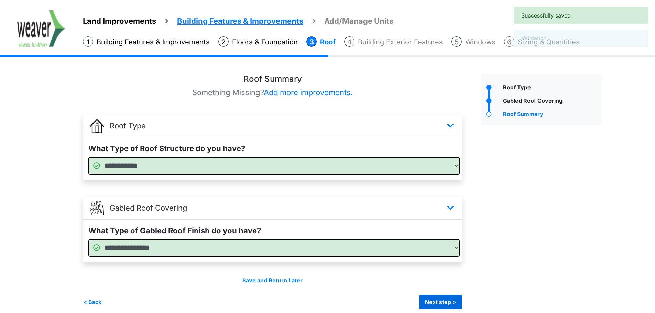
scroll to position [18, 0]
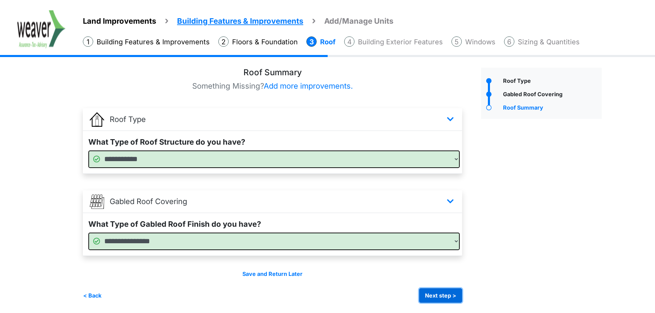
click at [451, 298] on button "Next step >" at bounding box center [440, 296] width 43 height 14
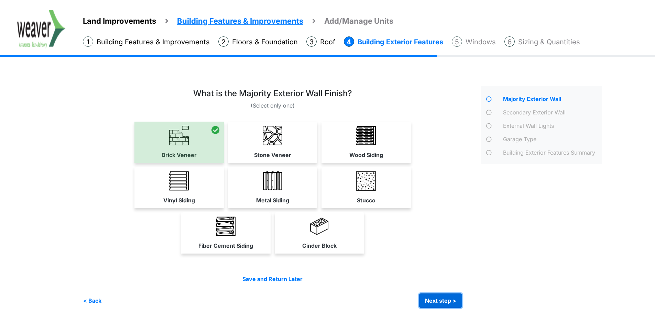
click at [445, 305] on button "Next step >" at bounding box center [440, 301] width 43 height 14
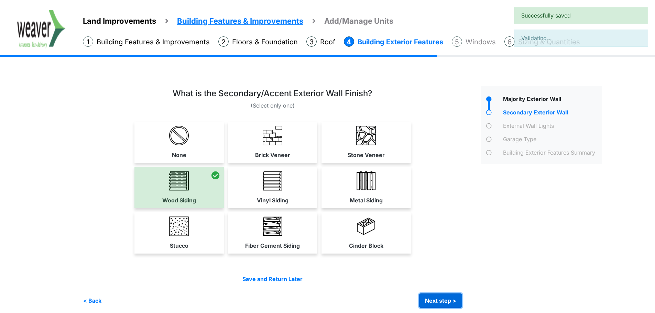
click at [445, 305] on button "Next step >" at bounding box center [440, 301] width 43 height 14
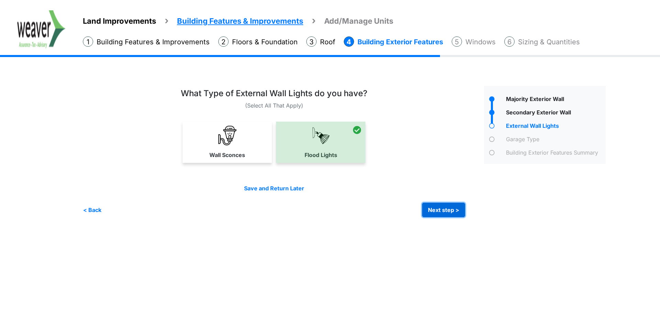
click at [446, 209] on button "Next step >" at bounding box center [443, 210] width 43 height 14
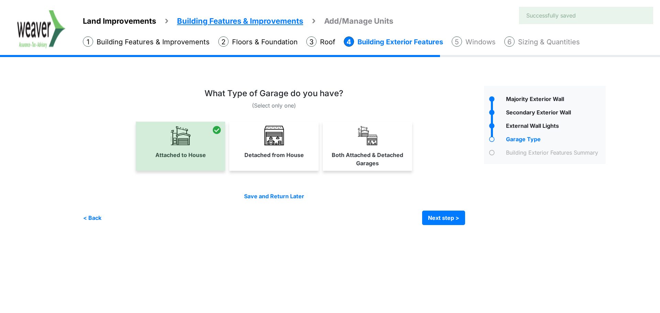
click at [445, 209] on div "Save and Return Later < Back Next step > Save and submit" at bounding box center [274, 208] width 382 height 33
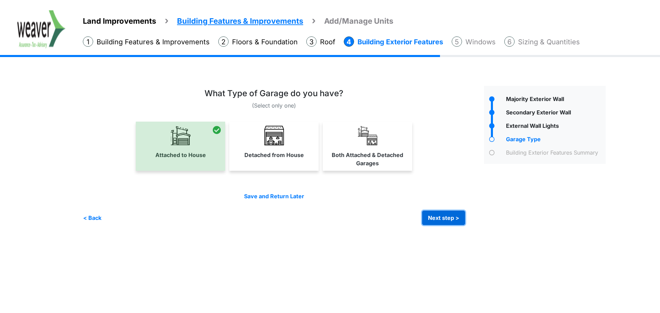
click at [448, 221] on button "Next step >" at bounding box center [443, 218] width 43 height 14
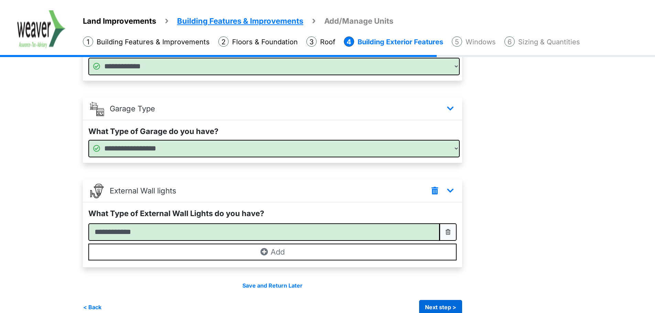
scroll to position [205, 0]
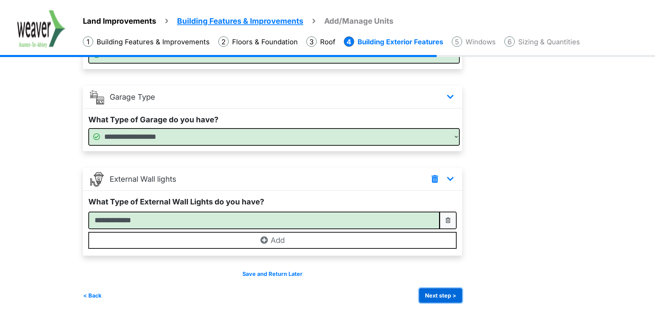
click at [458, 293] on button "Next step >" at bounding box center [440, 296] width 43 height 14
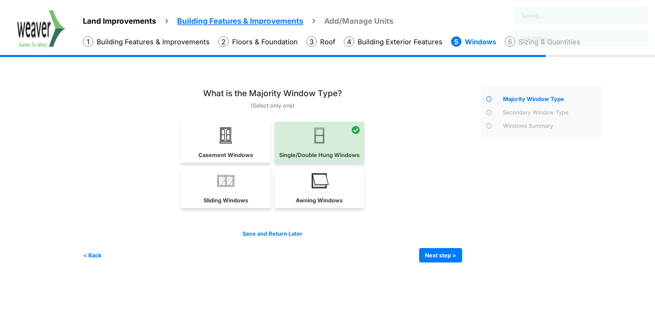
scroll to position [0, 0]
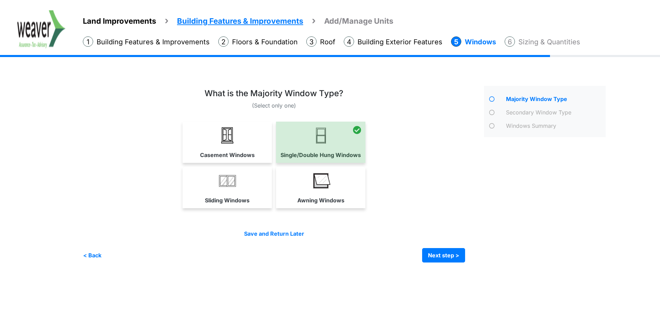
click at [458, 265] on div "Irrigation Flag pole" at bounding box center [347, 172] width 528 height 201
click at [457, 259] on button "Next step >" at bounding box center [443, 255] width 43 height 14
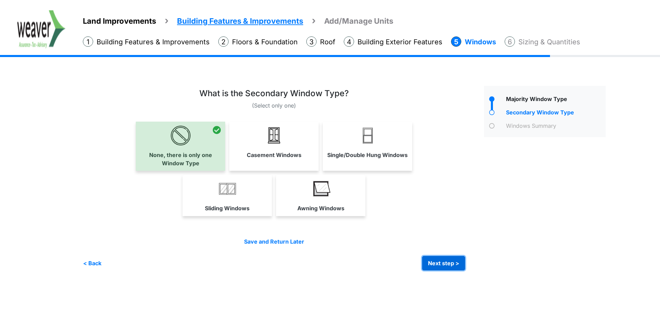
click at [448, 264] on button "Next step >" at bounding box center [443, 263] width 43 height 14
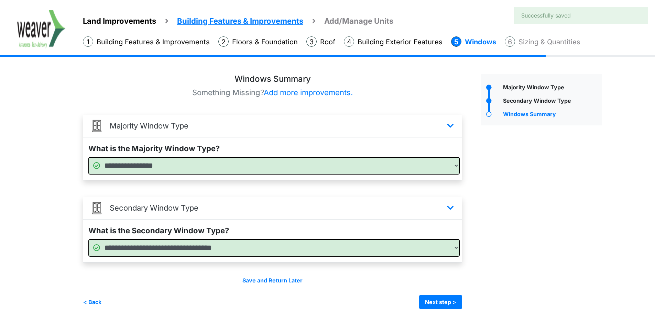
scroll to position [18, 0]
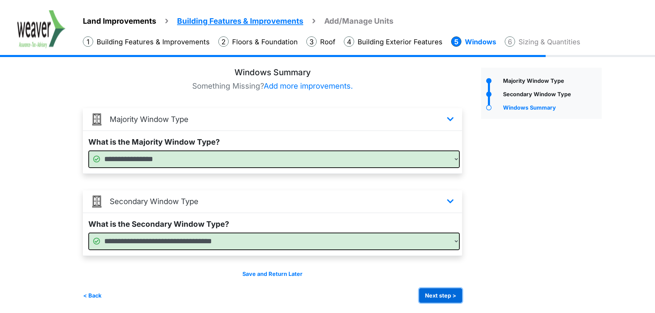
click at [452, 295] on button "Next step >" at bounding box center [440, 296] width 43 height 14
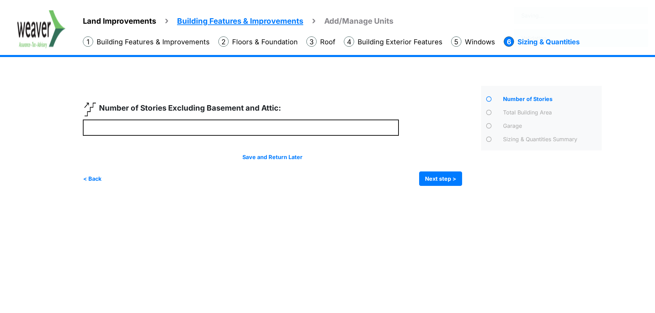
scroll to position [0, 0]
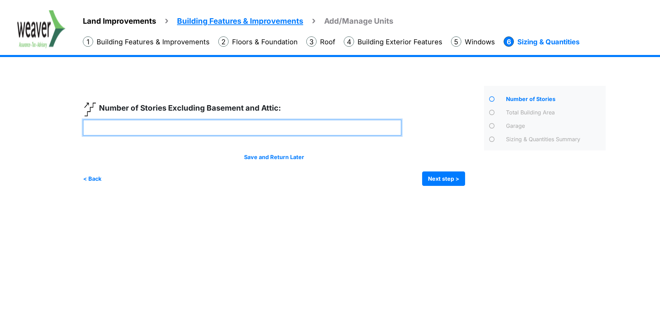
click at [260, 122] on input "number" at bounding box center [242, 128] width 319 height 16
type input "*"
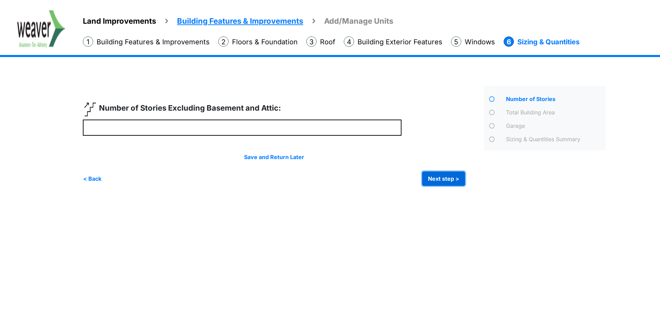
click at [433, 182] on button "Next step >" at bounding box center [443, 179] width 43 height 14
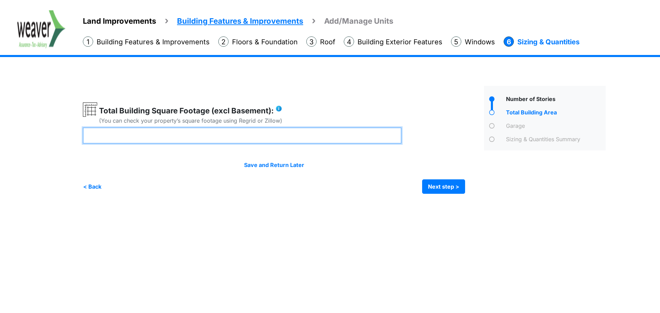
click at [196, 135] on input "number" at bounding box center [242, 136] width 319 height 16
click at [202, 134] on input "number" at bounding box center [242, 136] width 319 height 16
type input "****"
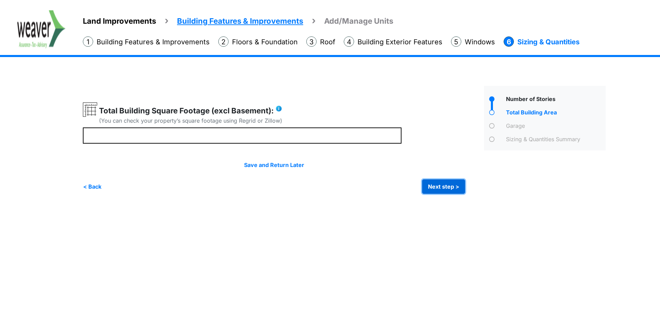
click at [435, 188] on button "Next step >" at bounding box center [443, 187] width 43 height 14
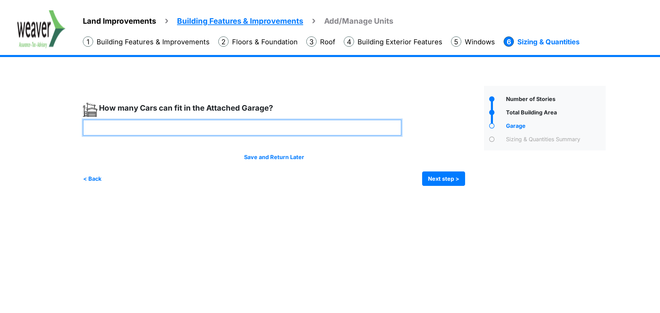
click at [187, 127] on input "number" at bounding box center [242, 128] width 319 height 16
type input "*"
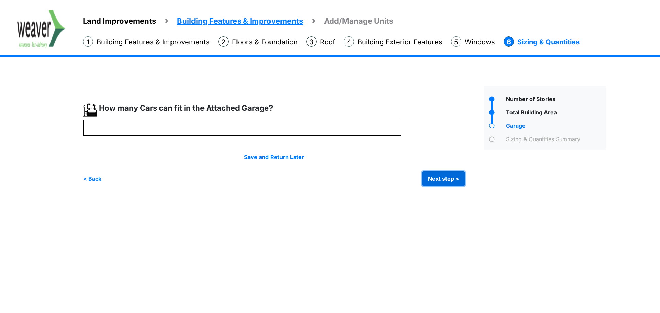
type input "*"
click at [430, 176] on button "Next step >" at bounding box center [443, 179] width 43 height 14
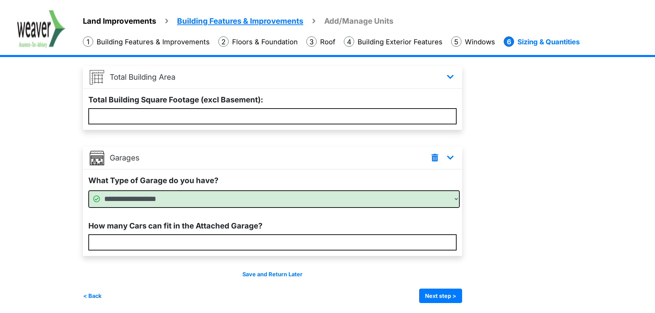
scroll to position [142, 0]
click at [445, 299] on button "Next step >" at bounding box center [440, 296] width 43 height 14
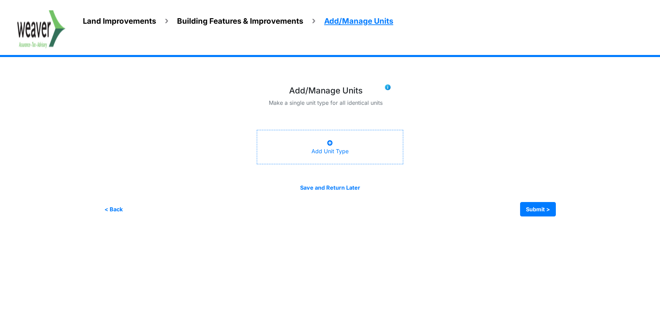
click at [353, 150] on div "Add Unit Type" at bounding box center [330, 147] width 146 height 34
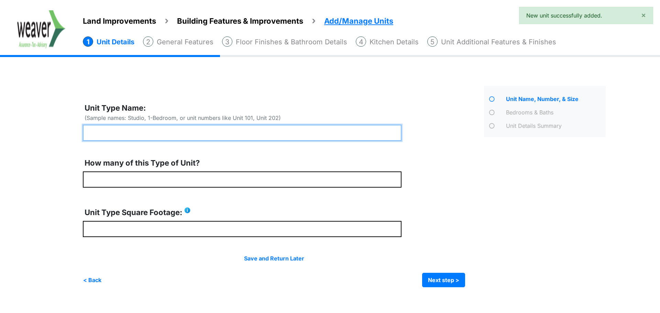
click at [129, 129] on input "text" at bounding box center [242, 133] width 319 height 16
type input "**"
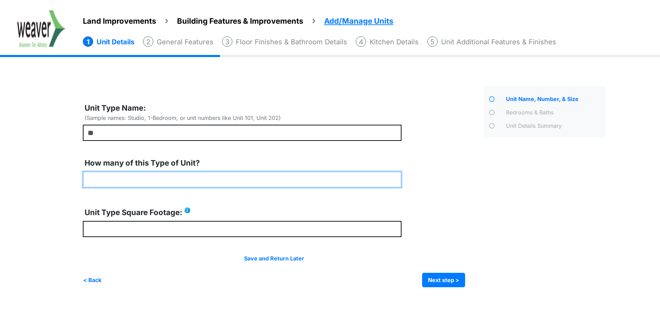
click at [197, 176] on input "number" at bounding box center [242, 180] width 319 height 16
type input "*"
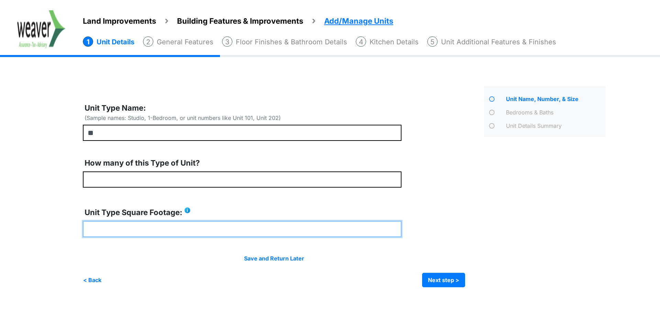
click at [151, 231] on input "number" at bounding box center [242, 229] width 319 height 16
type input "*"
type input "****"
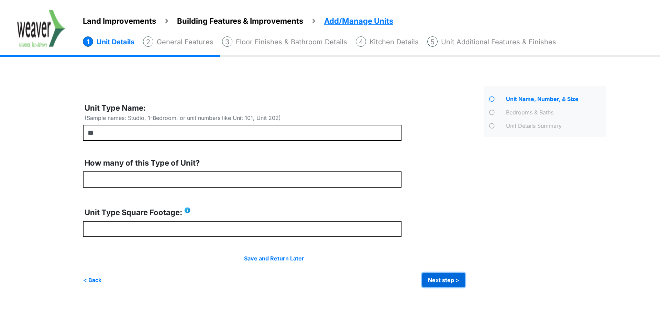
click at [450, 285] on button "Next step >" at bounding box center [443, 280] width 43 height 14
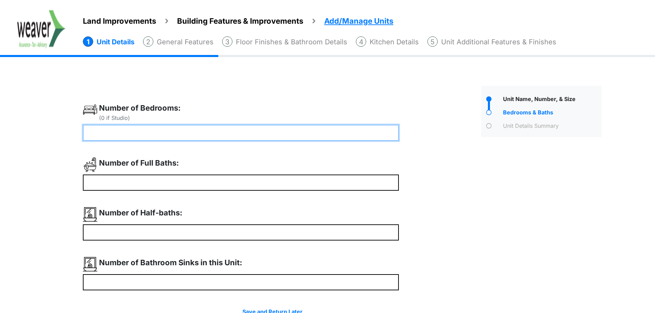
click at [229, 131] on input "number" at bounding box center [241, 133] width 316 height 16
type input "*"
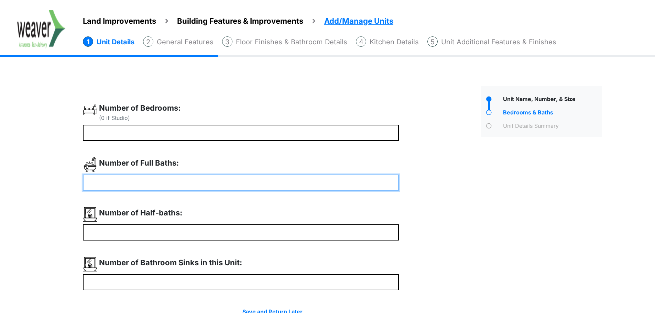
click at [209, 184] on input "number" at bounding box center [241, 183] width 316 height 16
type input "*"
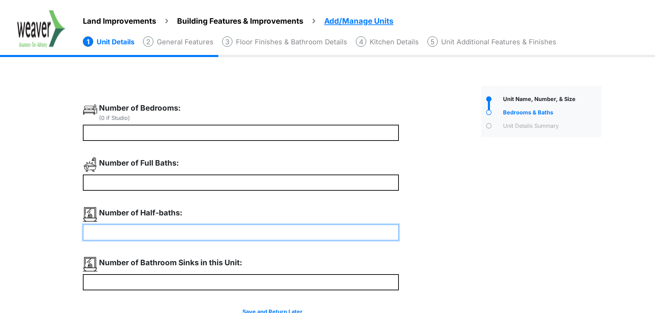
click at [132, 228] on input "number" at bounding box center [241, 233] width 316 height 16
type input "*"
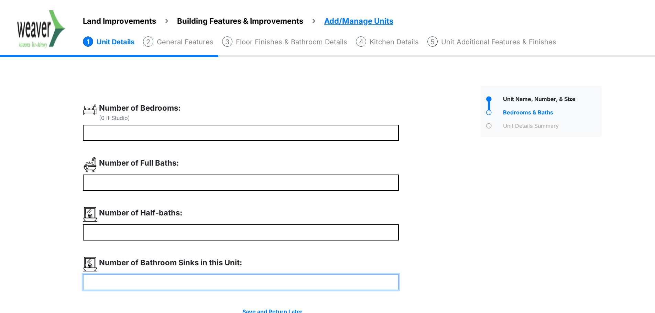
type input "*"
click at [155, 283] on input "number" at bounding box center [241, 282] width 316 height 16
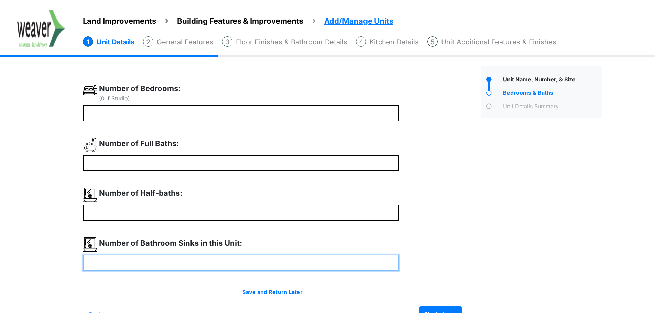
scroll to position [38, 0]
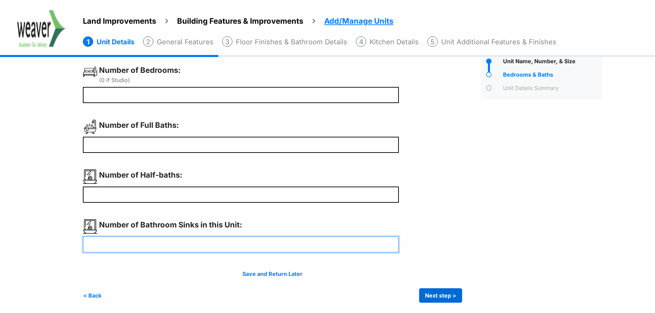
type input "*"
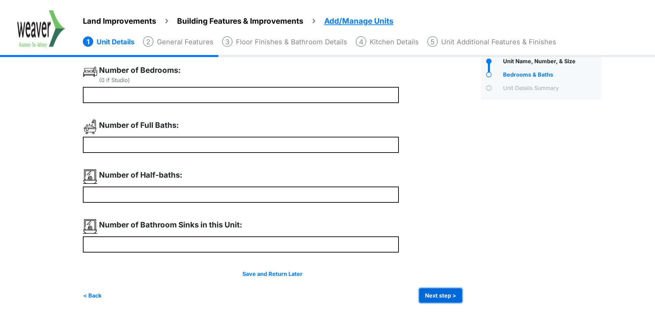
type input "*"
click at [454, 293] on button "Next step >" at bounding box center [440, 296] width 43 height 14
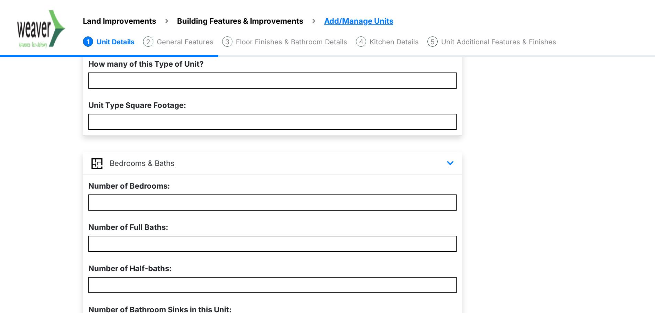
scroll to position [222, 0]
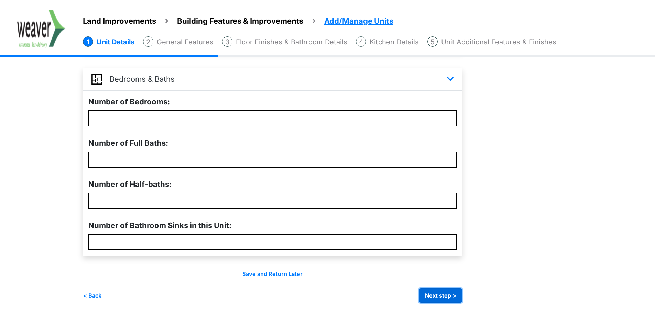
click at [449, 292] on button "Next step >" at bounding box center [440, 296] width 43 height 14
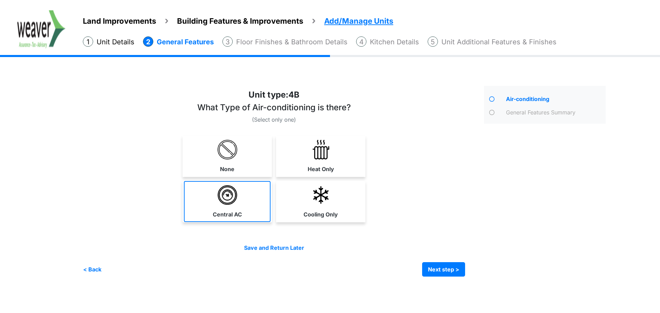
click at [243, 208] on link "Central AC" at bounding box center [227, 201] width 87 height 41
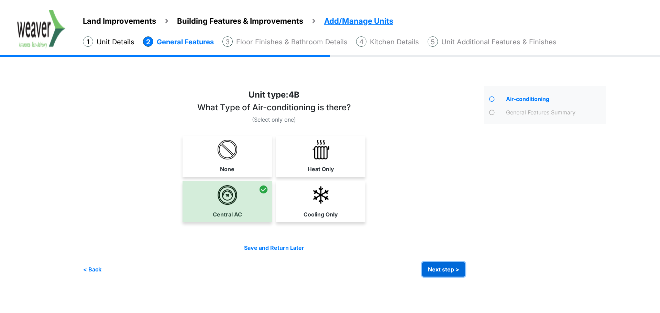
click at [435, 268] on button "Next step >" at bounding box center [443, 269] width 43 height 14
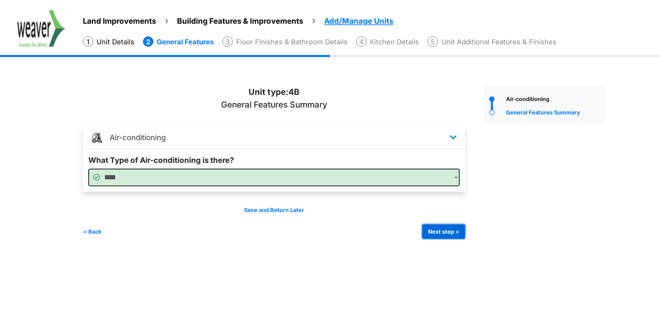
click at [448, 226] on button "Next step >" at bounding box center [443, 232] width 43 height 14
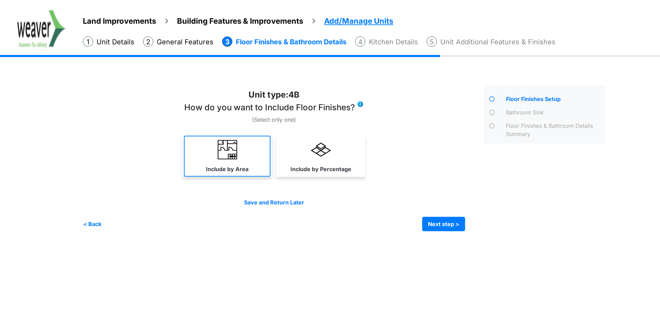
click at [230, 167] on label "Include by Area" at bounding box center [227, 169] width 43 height 8
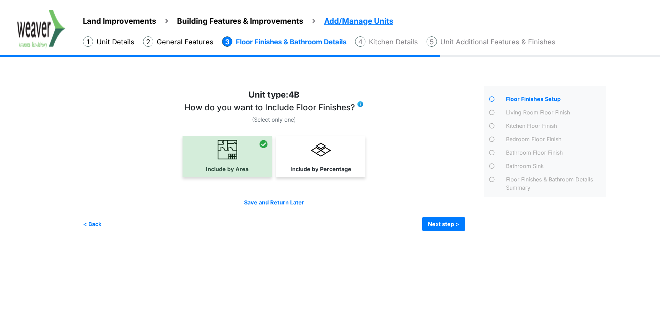
click at [438, 215] on div "Save and Return Later < Back Next step > Save and submit" at bounding box center [274, 214] width 382 height 33
click at [439, 222] on button "Next step >" at bounding box center [443, 224] width 43 height 14
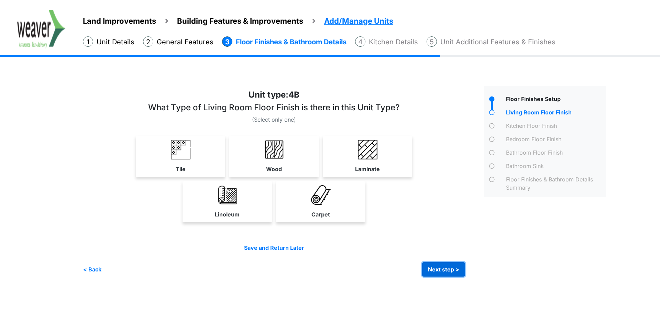
click at [451, 274] on button "Next step >" at bounding box center [443, 269] width 43 height 14
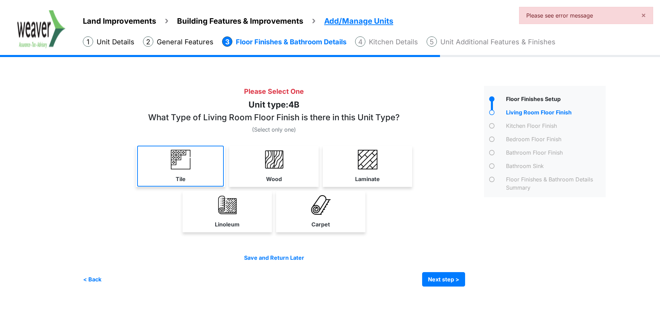
click at [209, 177] on link "Tile" at bounding box center [180, 166] width 87 height 41
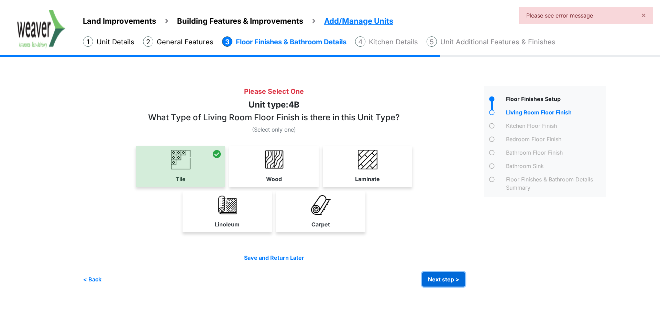
drag, startPoint x: 438, startPoint y: 283, endPoint x: 301, endPoint y: 225, distance: 149.1
click at [438, 282] on button "Next step >" at bounding box center [443, 279] width 43 height 14
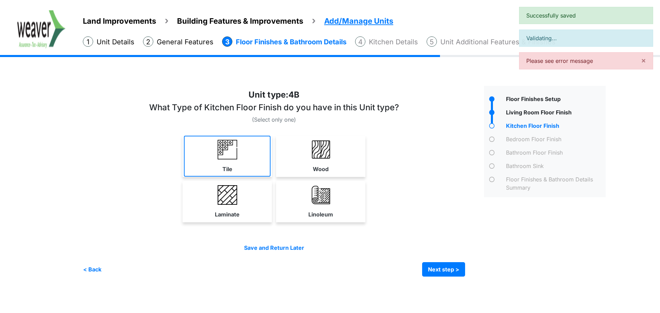
click at [216, 160] on link "Tile" at bounding box center [227, 156] width 87 height 41
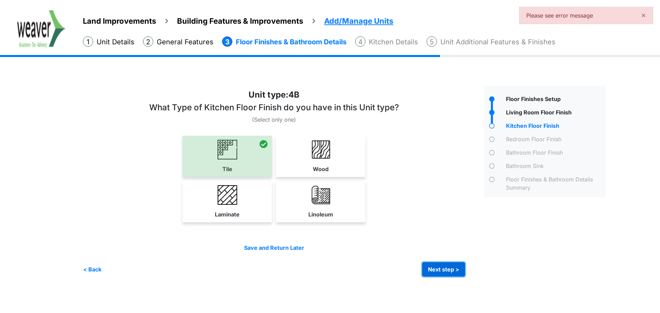
click at [439, 269] on button "Next step >" at bounding box center [443, 269] width 43 height 14
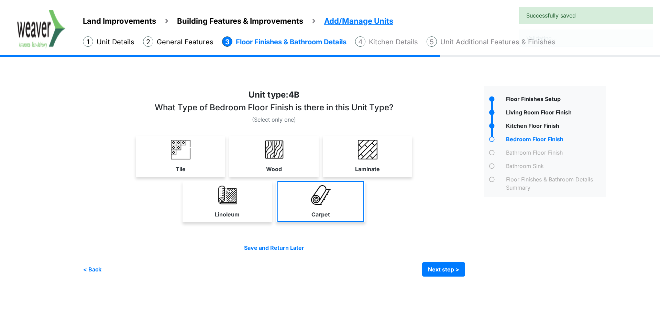
drag, startPoint x: 208, startPoint y: 167, endPoint x: 345, endPoint y: 212, distance: 143.2
click at [210, 168] on link "Tile" at bounding box center [180, 156] width 87 height 41
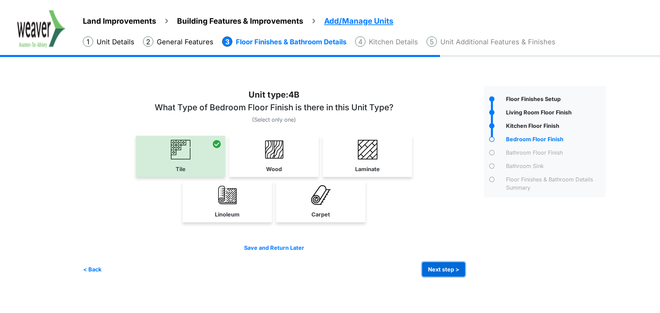
click at [449, 275] on button "Next step >" at bounding box center [443, 269] width 43 height 14
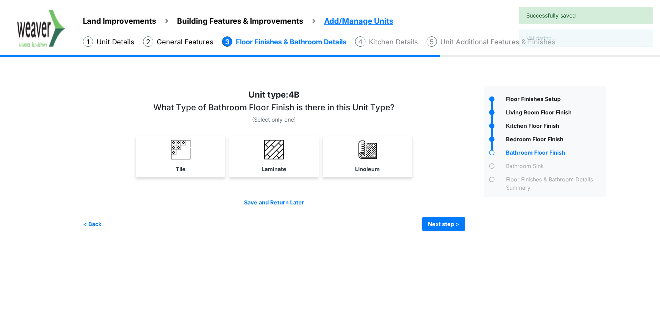
drag, startPoint x: 195, startPoint y: 139, endPoint x: 195, endPoint y: 145, distance: 6.2
click at [195, 144] on link "Tile" at bounding box center [180, 156] width 87 height 41
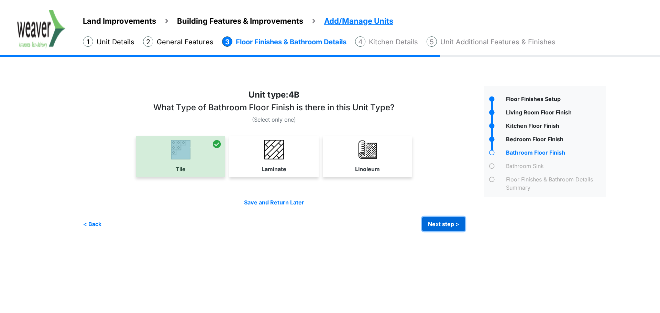
click at [453, 227] on button "Next step >" at bounding box center [443, 224] width 43 height 14
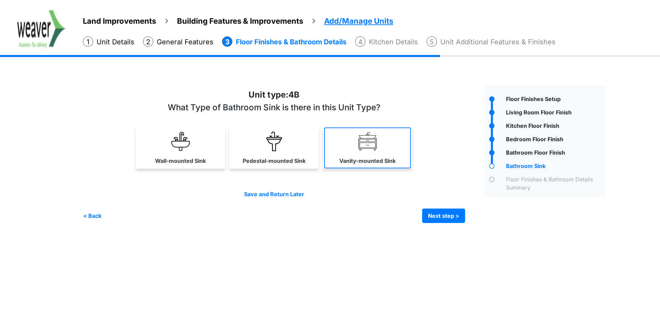
click at [356, 159] on label "Vanity-mounted Sink" at bounding box center [367, 161] width 56 height 8
select select "*"
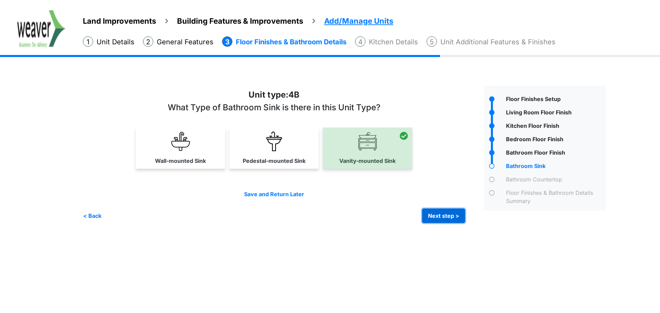
click at [442, 217] on button "Next step >" at bounding box center [443, 216] width 43 height 14
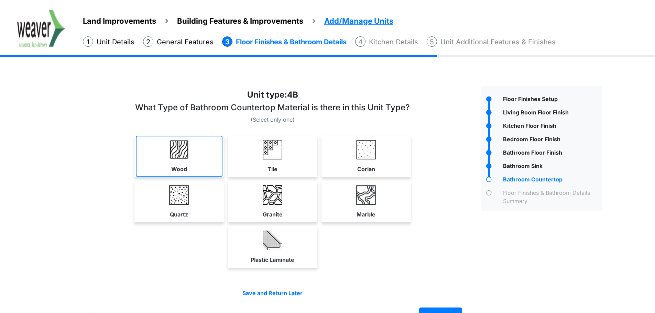
click at [208, 158] on link "Wood" at bounding box center [179, 156] width 87 height 41
select select "*"
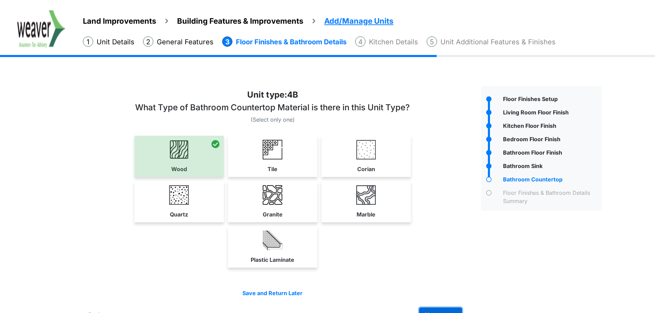
click at [455, 311] on button "Next step >" at bounding box center [440, 315] width 43 height 14
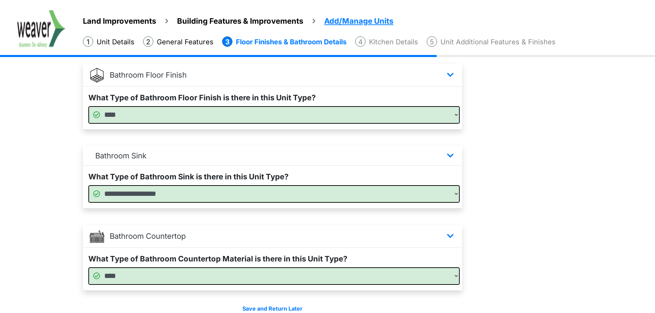
scroll to position [426, 0]
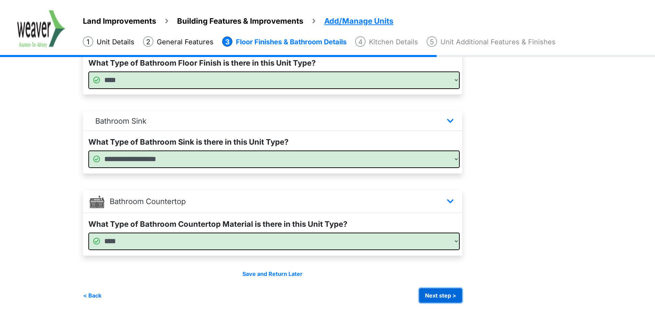
drag, startPoint x: 452, startPoint y: 289, endPoint x: 452, endPoint y: 294, distance: 5.8
click at [452, 294] on button "Next step >" at bounding box center [440, 296] width 43 height 14
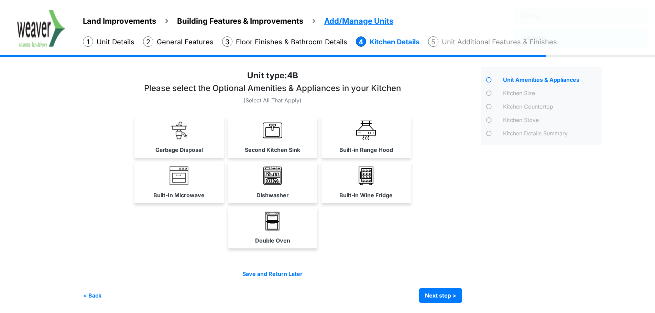
scroll to position [0, 0]
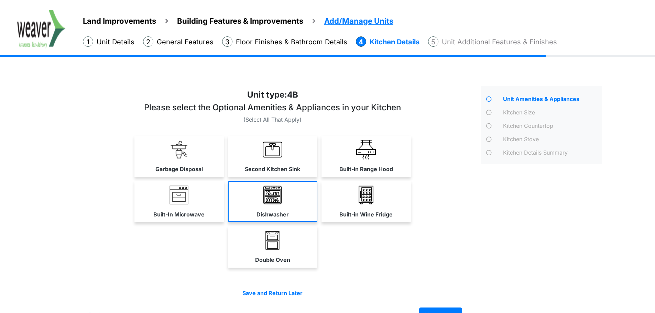
click at [294, 203] on link "Dishwasher" at bounding box center [272, 201] width 89 height 41
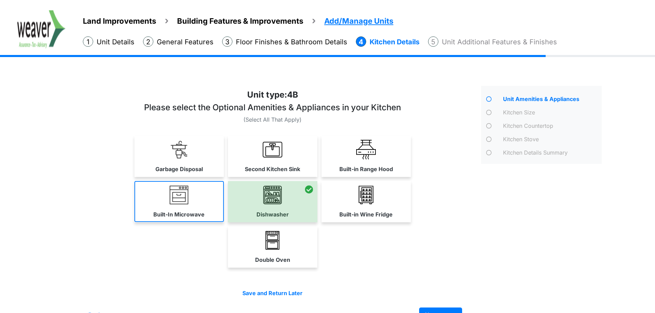
click at [221, 210] on link "Built-In Microwave" at bounding box center [178, 201] width 89 height 41
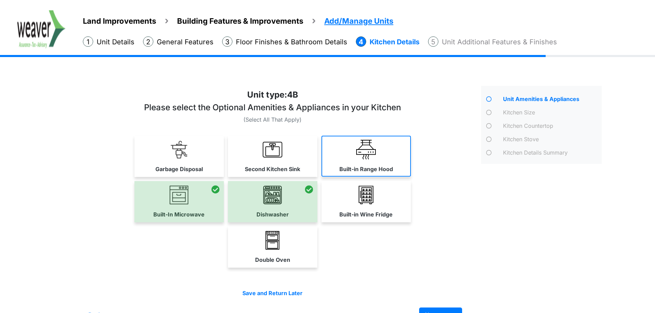
click at [399, 157] on link "Built-in Range Hood" at bounding box center [366, 156] width 89 height 41
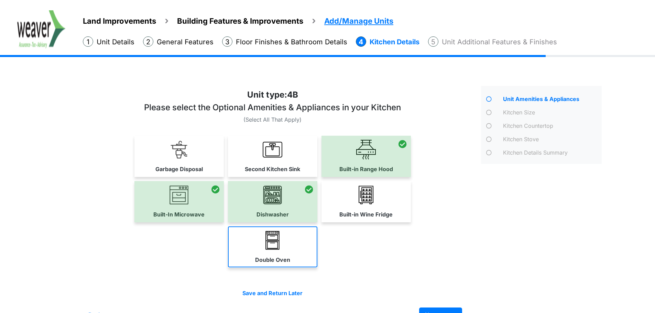
click at [272, 247] on img at bounding box center [273, 241] width 20 height 20
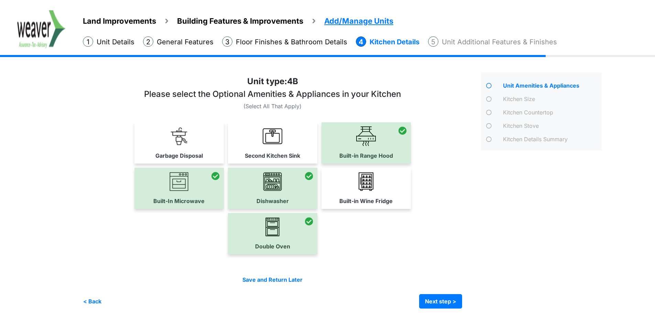
scroll to position [19, 0]
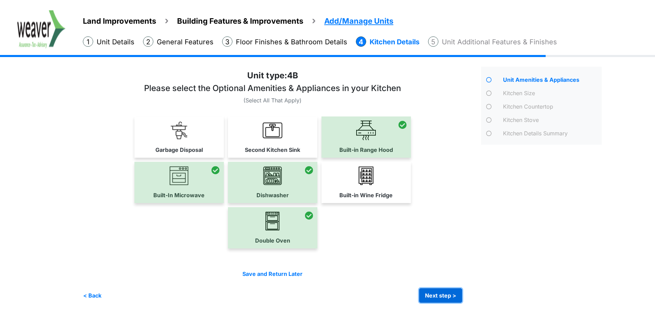
click at [445, 297] on button "Next step >" at bounding box center [440, 296] width 43 height 14
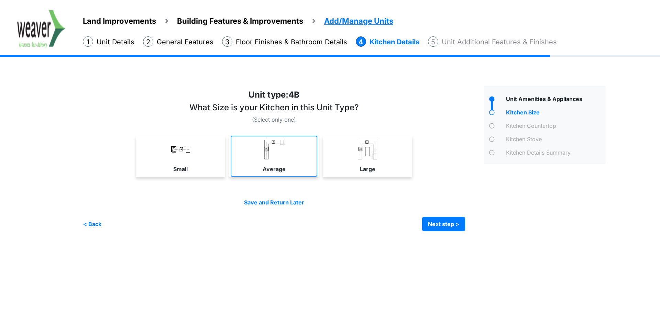
click at [266, 149] on img at bounding box center [274, 150] width 20 height 20
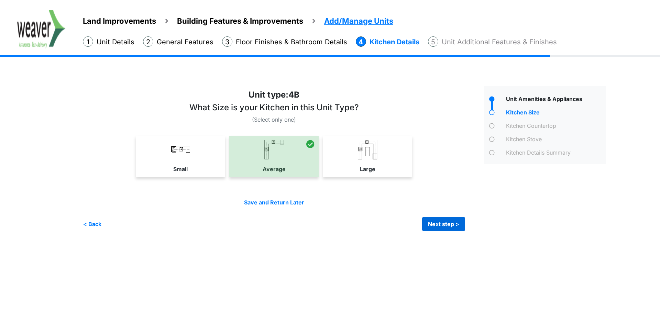
click at [446, 231] on div "Irrigation Flag pole" at bounding box center [347, 157] width 528 height 170
click at [446, 226] on button "Next step >" at bounding box center [443, 224] width 43 height 14
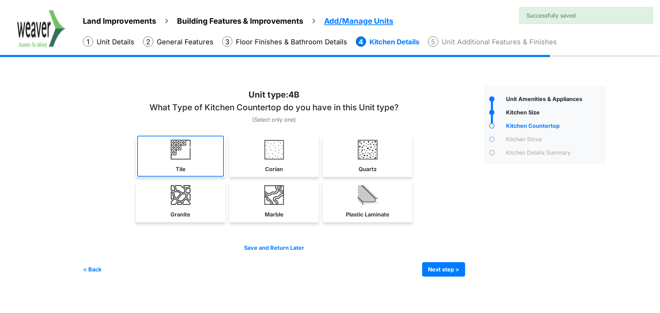
click at [192, 149] on link "Tile" at bounding box center [180, 156] width 87 height 41
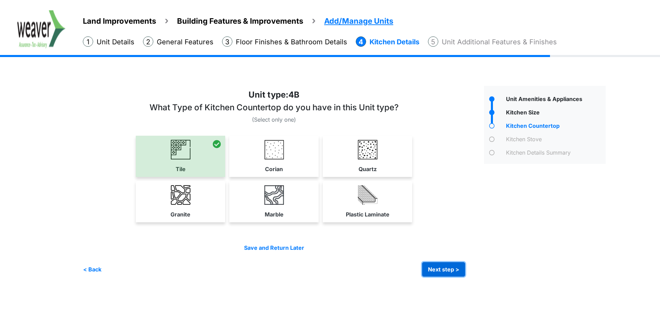
drag, startPoint x: 450, startPoint y: 271, endPoint x: 312, endPoint y: 210, distance: 151.4
click at [450, 271] on button "Next step >" at bounding box center [443, 269] width 43 height 14
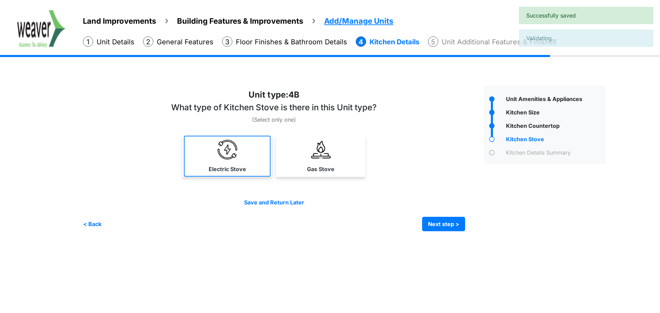
click at [230, 168] on label "Electric Stove" at bounding box center [227, 169] width 37 height 8
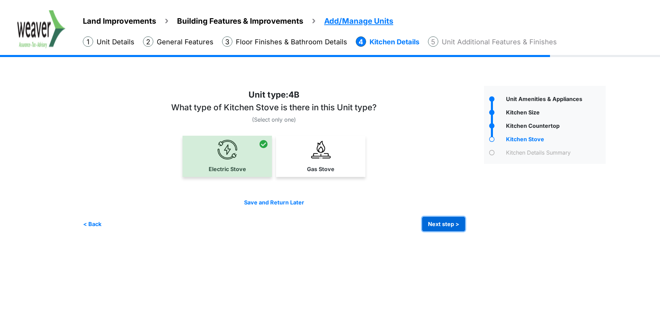
click at [431, 225] on button "Next step >" at bounding box center [443, 224] width 43 height 14
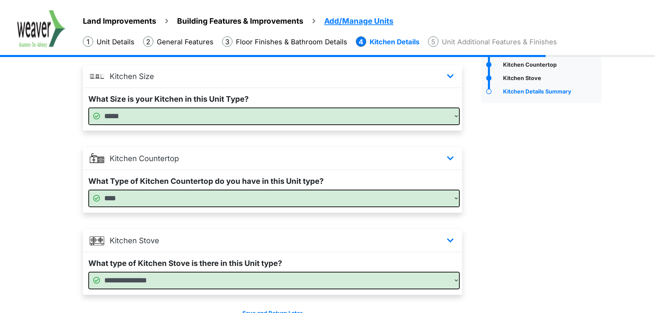
scroll to position [100, 0]
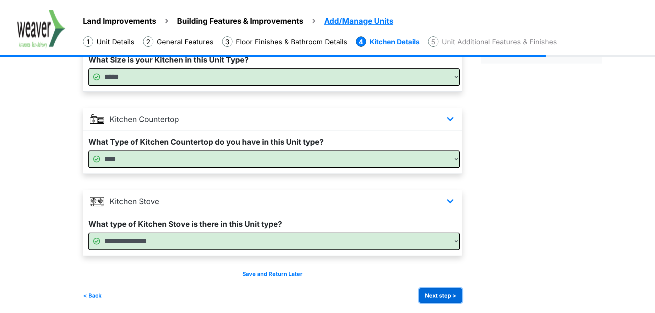
click at [439, 290] on button "Next step >" at bounding box center [440, 296] width 43 height 14
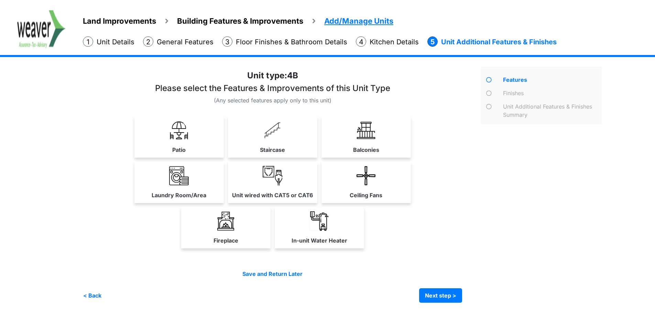
scroll to position [0, 0]
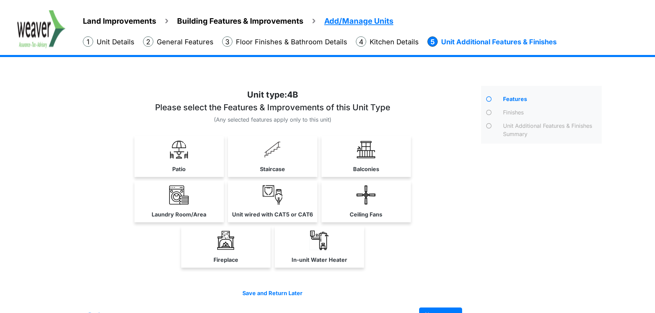
click at [199, 28] on div "Land Improvements Building Features & Improvements Amenities in the Common Spac…" at bounding box center [362, 32] width 586 height 45
click at [201, 22] on span "Building Features & Improvements" at bounding box center [240, 21] width 126 height 9
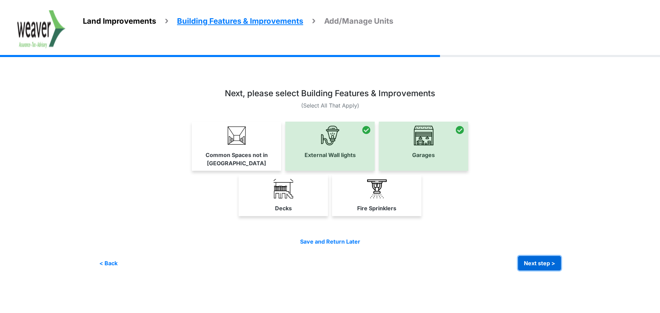
click at [534, 256] on button "Next step >" at bounding box center [539, 263] width 43 height 14
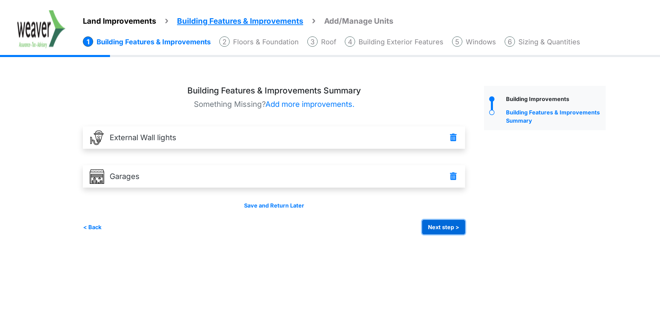
click at [457, 229] on button "Next step >" at bounding box center [443, 227] width 43 height 14
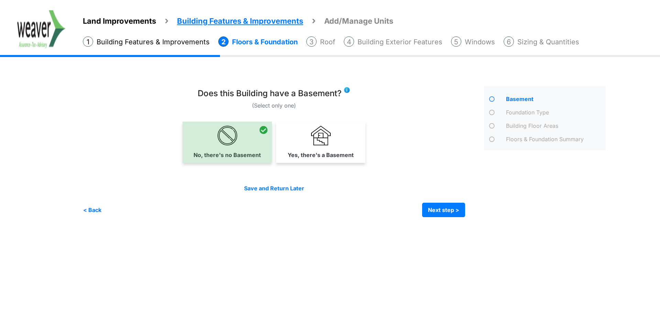
click at [433, 42] on li "Building Exterior Features" at bounding box center [393, 41] width 99 height 11
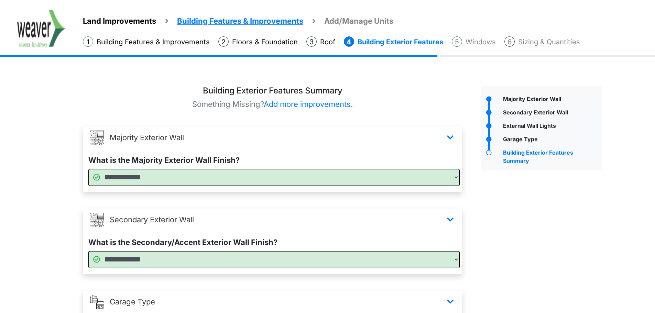
click at [236, 45] on li "Floors & Foundation" at bounding box center [257, 41] width 79 height 11
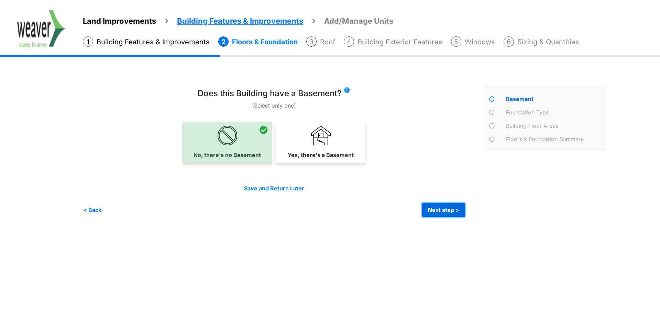
click at [443, 209] on button "Next step >" at bounding box center [443, 210] width 43 height 14
click at [443, 211] on button "Next step >" at bounding box center [443, 210] width 43 height 14
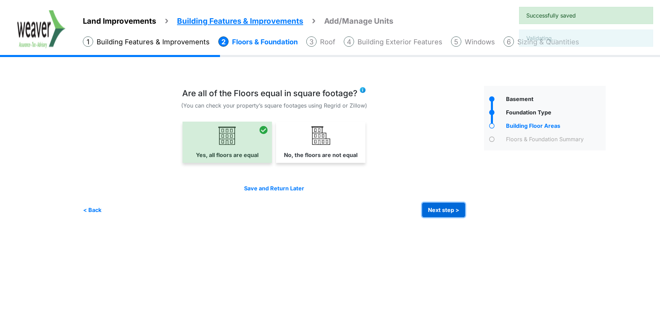
click at [443, 211] on button "Next step >" at bounding box center [443, 210] width 43 height 14
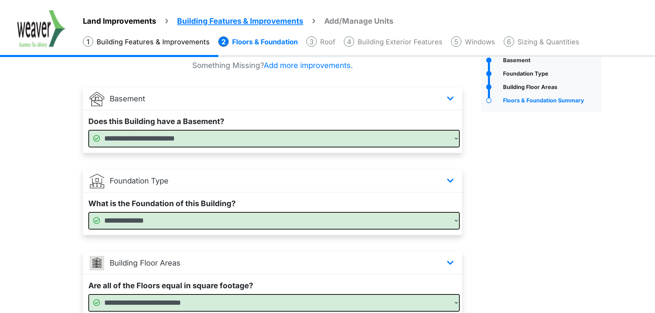
scroll to position [100, 0]
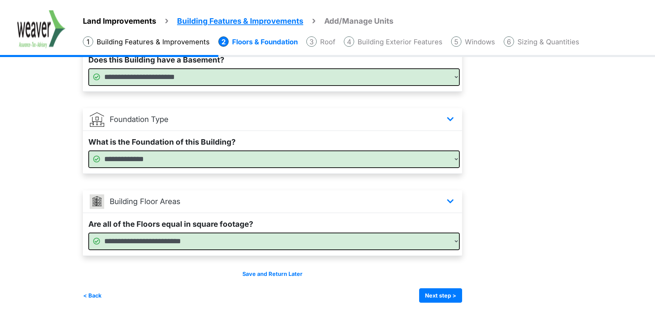
drag, startPoint x: 420, startPoint y: 44, endPoint x: 426, endPoint y: 43, distance: 6.2
click at [421, 44] on li "Building Exterior Features" at bounding box center [393, 41] width 99 height 11
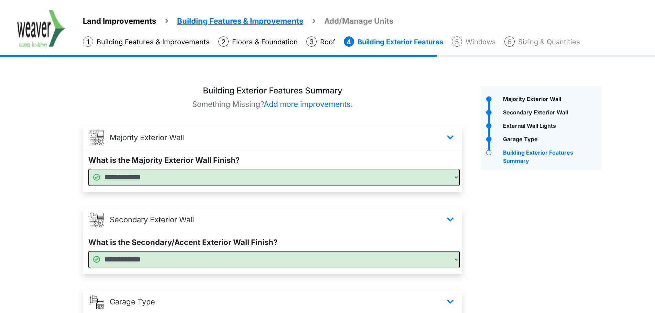
click at [496, 30] on div "Land Improvements Building Features & Improvements Amenities in the Common Spac…" at bounding box center [362, 32] width 586 height 45
drag, startPoint x: 481, startPoint y: 43, endPoint x: 499, endPoint y: 46, distance: 18.1
click at [481, 43] on li "Windows" at bounding box center [474, 41] width 44 height 11
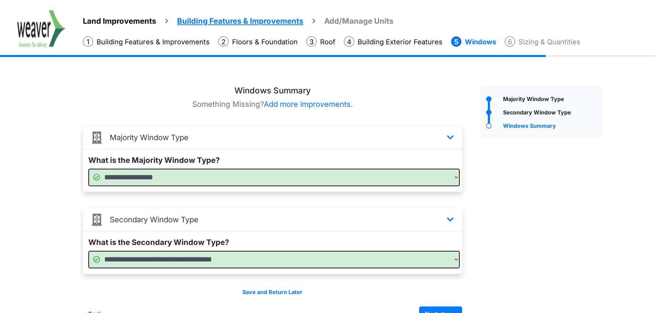
click at [540, 44] on li "Sizing & Quantities" at bounding box center [543, 41] width 76 height 11
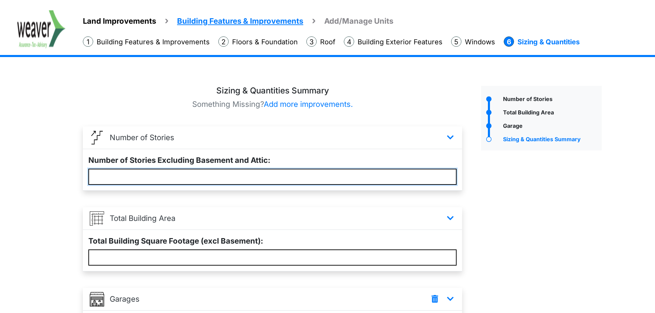
click at [371, 182] on input "*" at bounding box center [272, 177] width 368 height 16
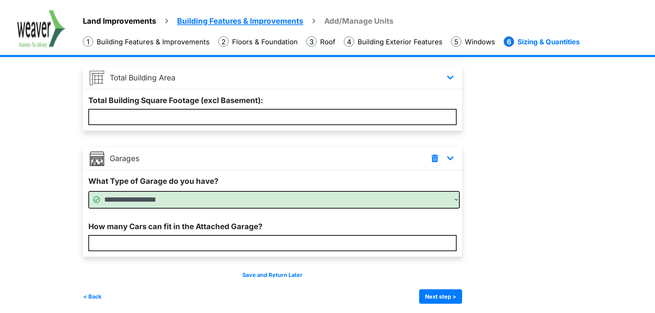
scroll to position [142, 0]
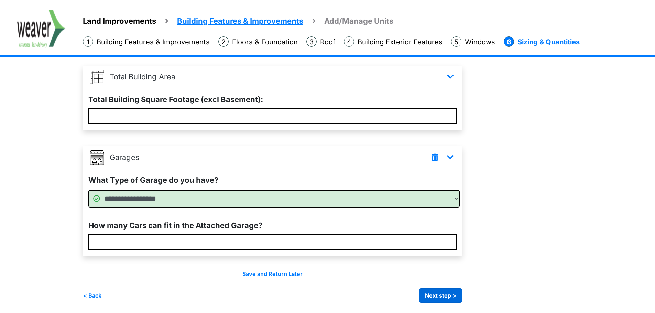
type input "*"
click at [458, 300] on button "Next step >" at bounding box center [440, 296] width 43 height 14
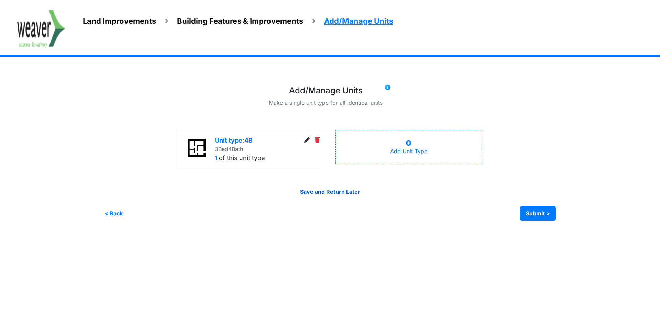
click at [333, 190] on link "Save and Return Later" at bounding box center [330, 191] width 60 height 7
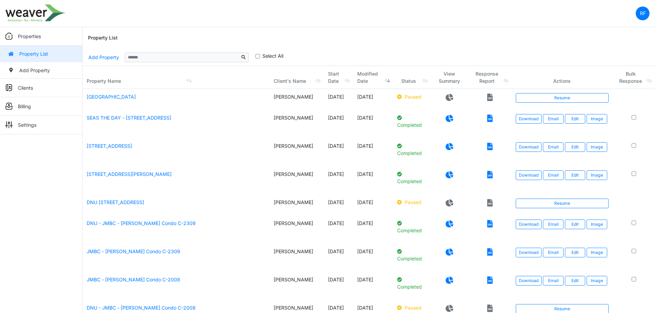
click at [559, 39] on div "Property List" at bounding box center [369, 38] width 562 height 22
click at [389, 12] on nav "RF Change Password Logout Weaver_Rafa [PERSON_NAME][EMAIL_ADDRESS][PERSON_NAME]…" at bounding box center [327, 13] width 655 height 27
click at [520, 38] on div "Property List" at bounding box center [369, 38] width 562 height 22
